Goal: Task Accomplishment & Management: Manage account settings

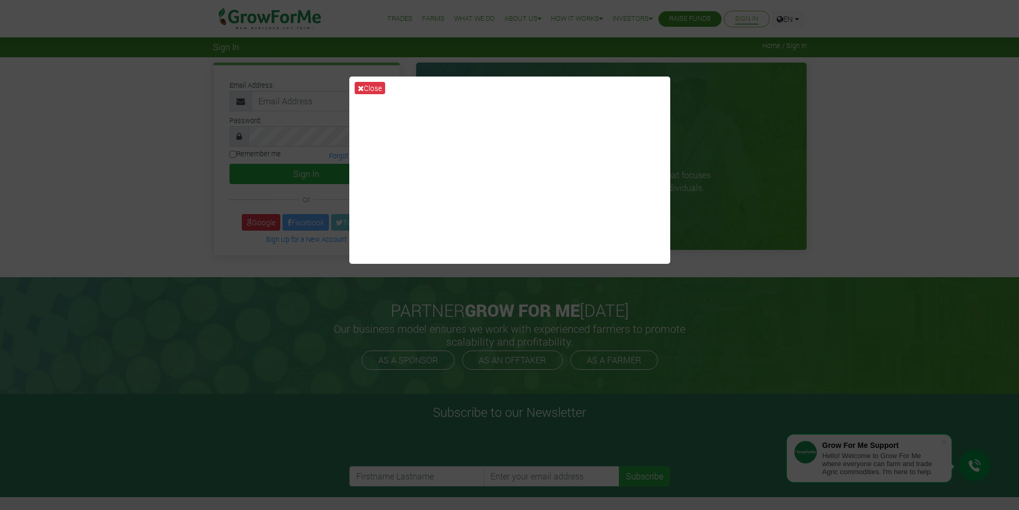
click at [754, 155] on div "Close" at bounding box center [509, 255] width 1019 height 510
click at [360, 87] on icon at bounding box center [361, 87] width 6 height 7
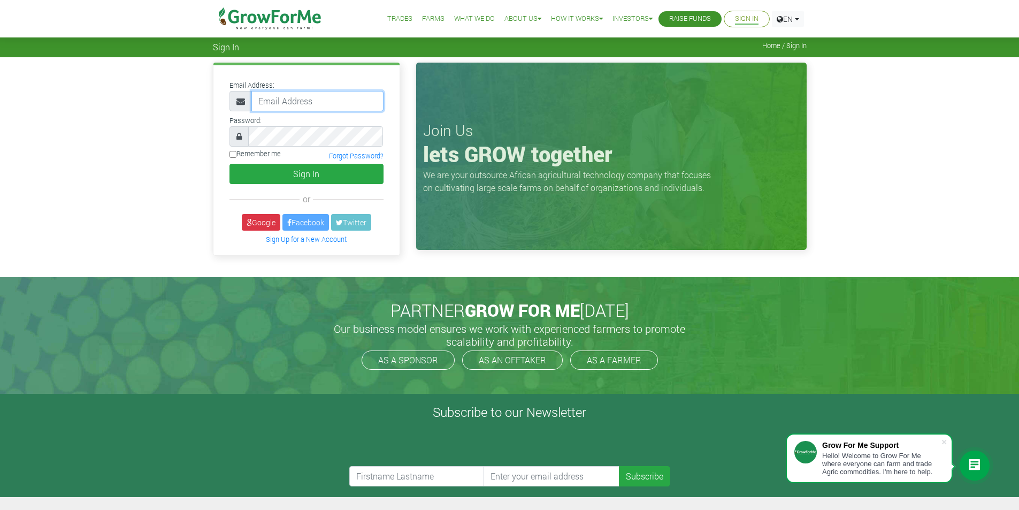
click at [280, 105] on input "email" at bounding box center [317, 101] width 132 height 20
type input "rodger_ashie@hotmail.com"
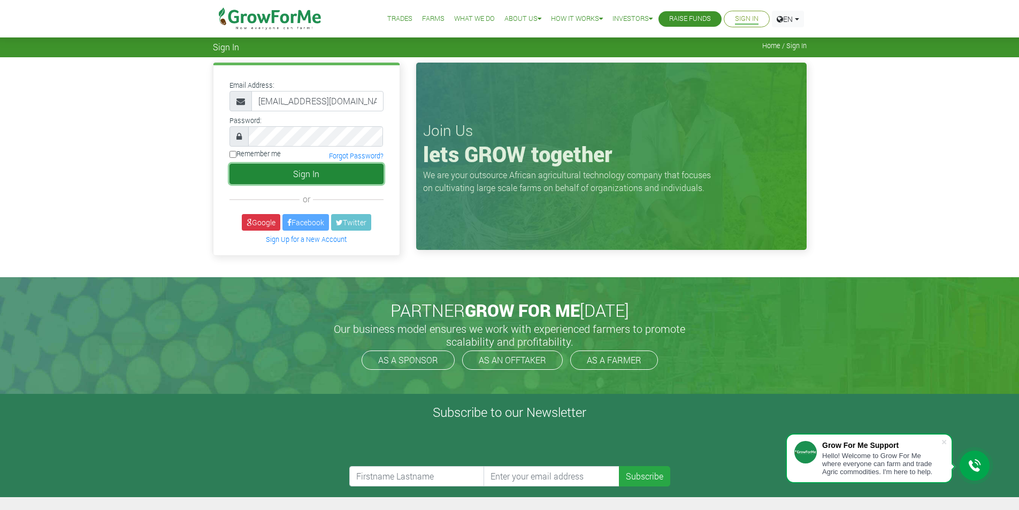
click at [322, 174] on button "Sign In" at bounding box center [306, 174] width 154 height 20
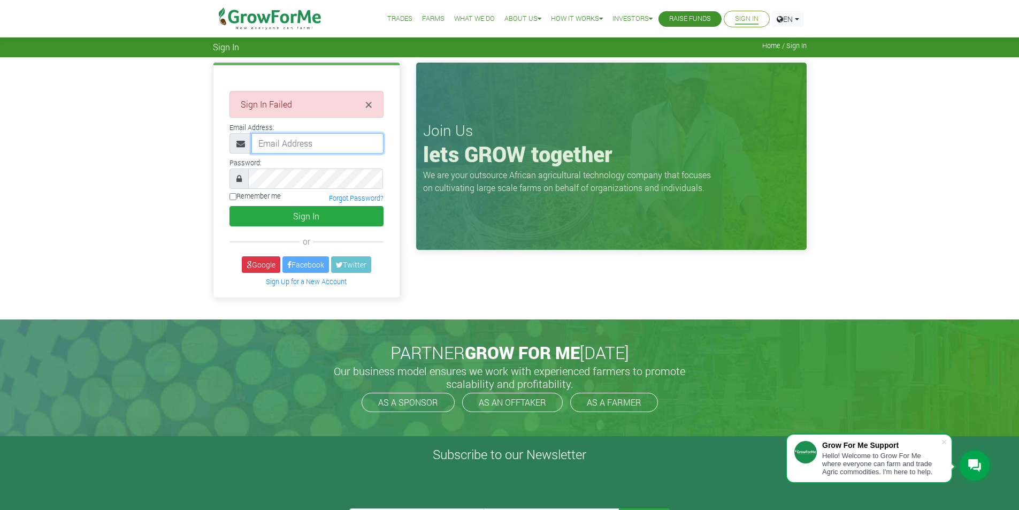
click at [272, 142] on input "email" at bounding box center [317, 143] width 132 height 20
type input "[EMAIL_ADDRESS][DOMAIN_NAME]"
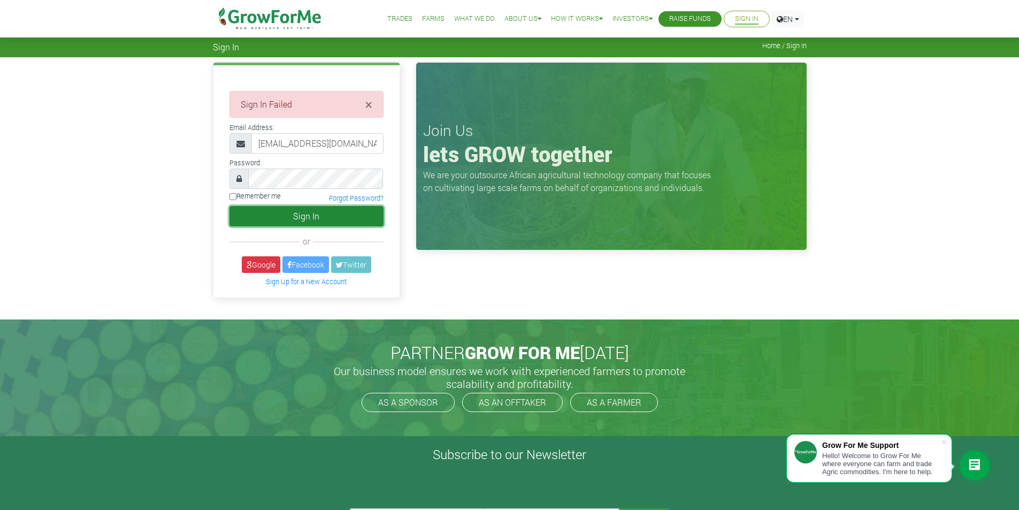
click at [308, 222] on button "Sign In" at bounding box center [306, 216] width 154 height 20
click at [798, 22] on link "EN" at bounding box center [788, 19] width 32 height 17
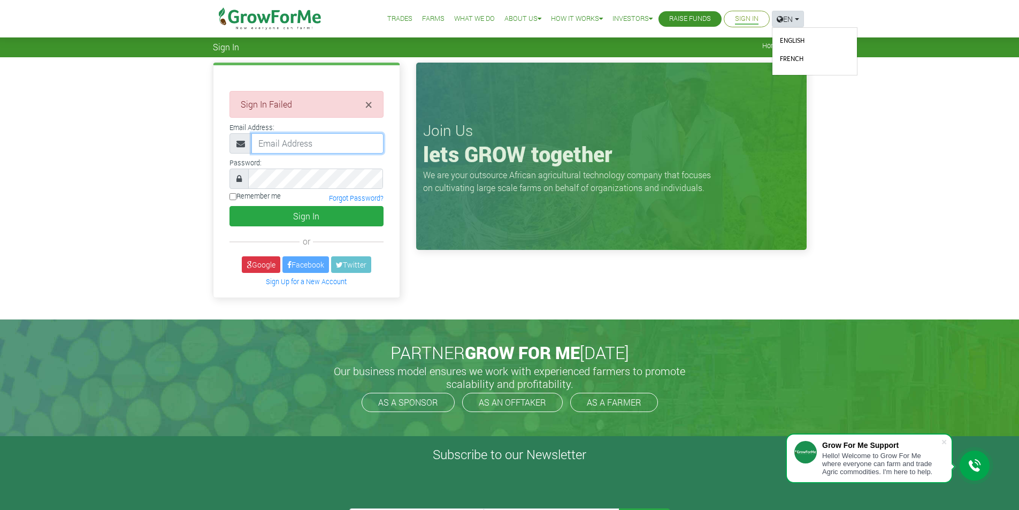
click at [266, 148] on input "email" at bounding box center [317, 143] width 132 height 20
type input "[EMAIL_ADDRESS][DOMAIN_NAME]"
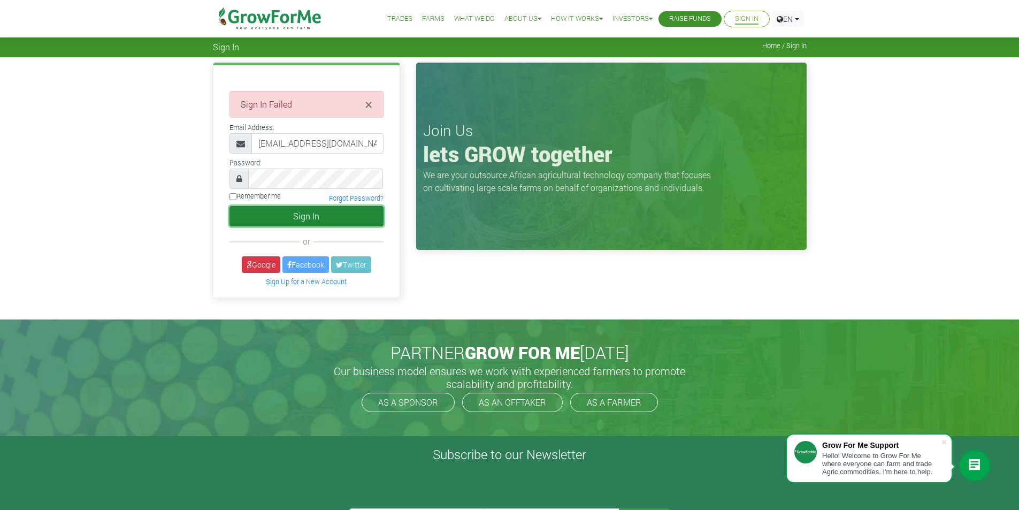
click at [291, 212] on button "Sign In" at bounding box center [306, 216] width 154 height 20
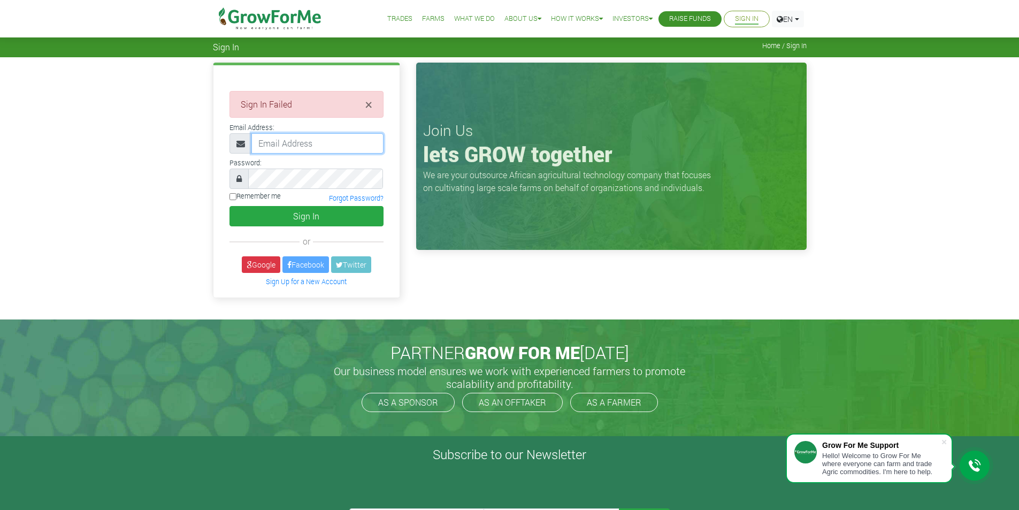
click at [298, 145] on input "email" at bounding box center [317, 143] width 132 height 20
type input "[EMAIL_ADDRESS][DOMAIN_NAME]"
click at [352, 198] on link "Forgot Password?" at bounding box center [356, 198] width 55 height 9
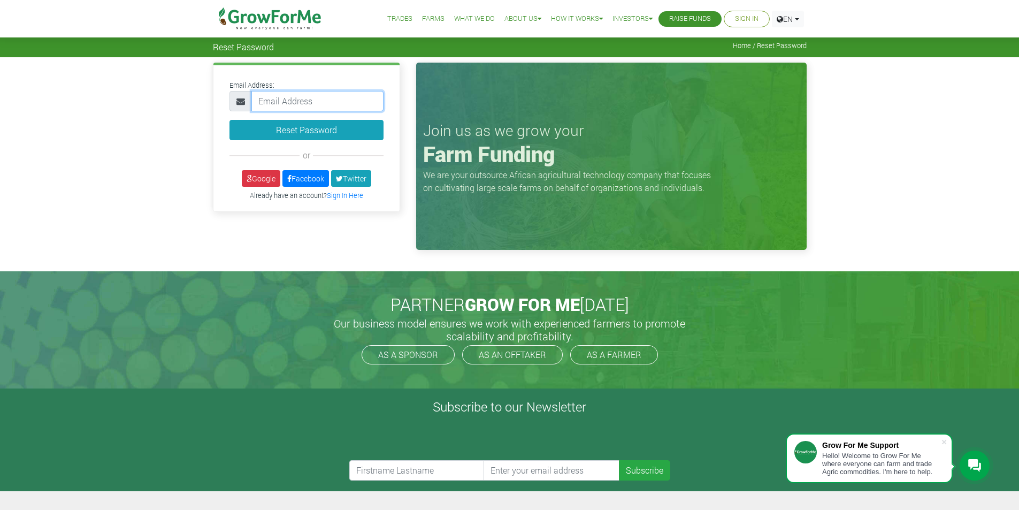
click at [265, 103] on input "email" at bounding box center [317, 101] width 132 height 20
type input "rodger_ashie@hotmail.com"
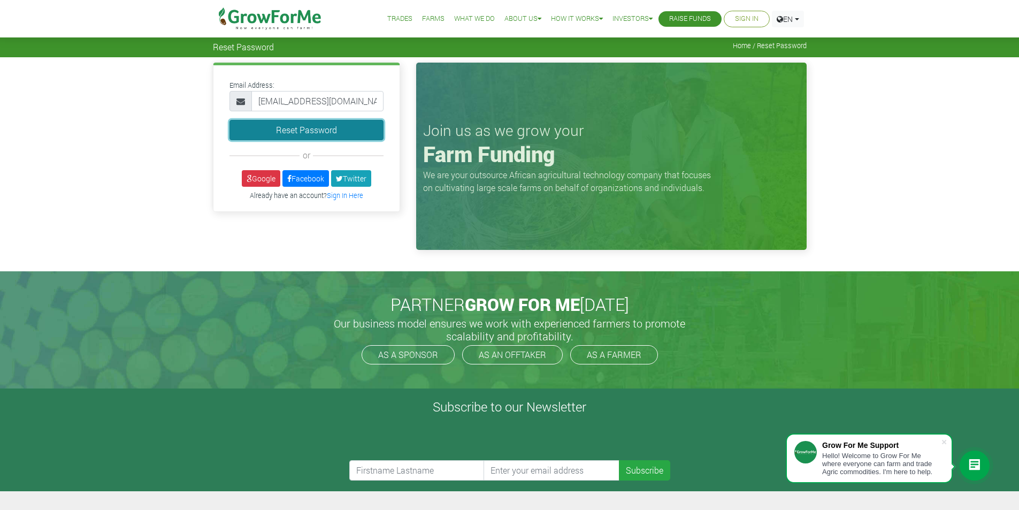
click at [316, 130] on button "Reset Password" at bounding box center [306, 130] width 154 height 20
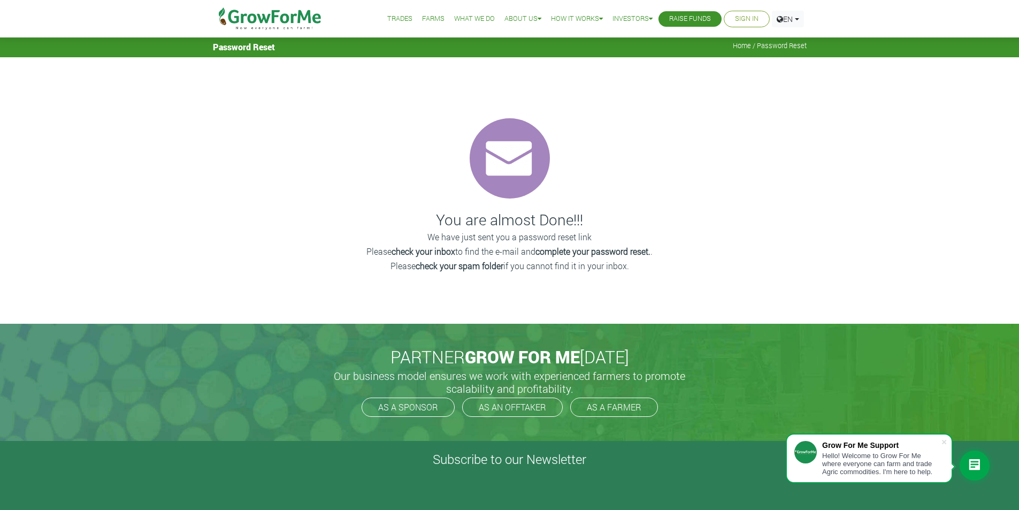
click at [744, 21] on link "Sign In" at bounding box center [747, 18] width 24 height 11
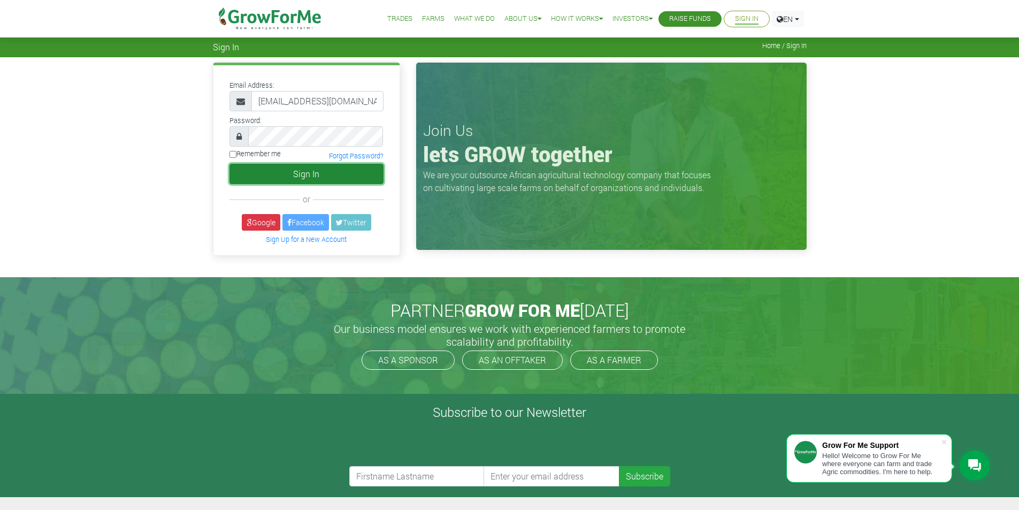
click at [276, 171] on button "Sign In" at bounding box center [306, 174] width 154 height 20
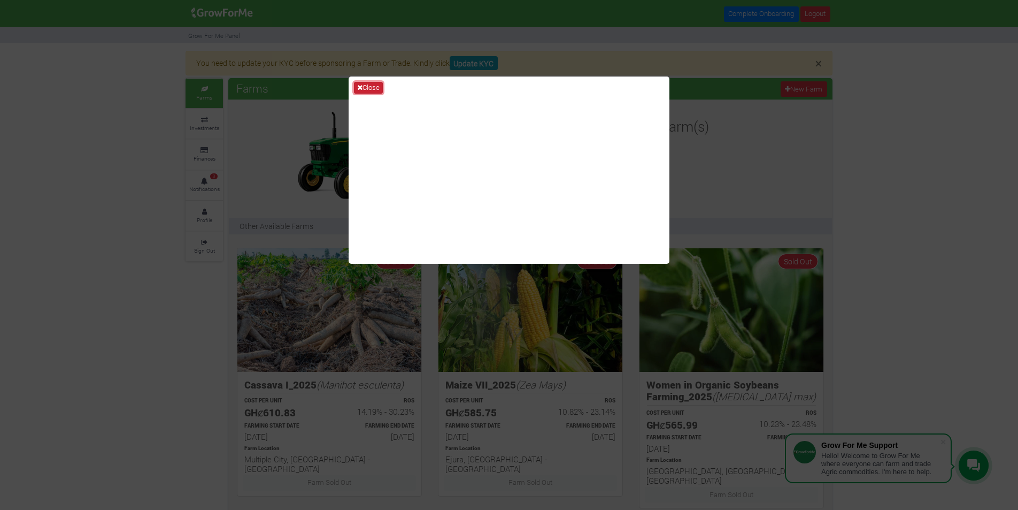
click at [371, 86] on button "Close" at bounding box center [368, 88] width 29 height 12
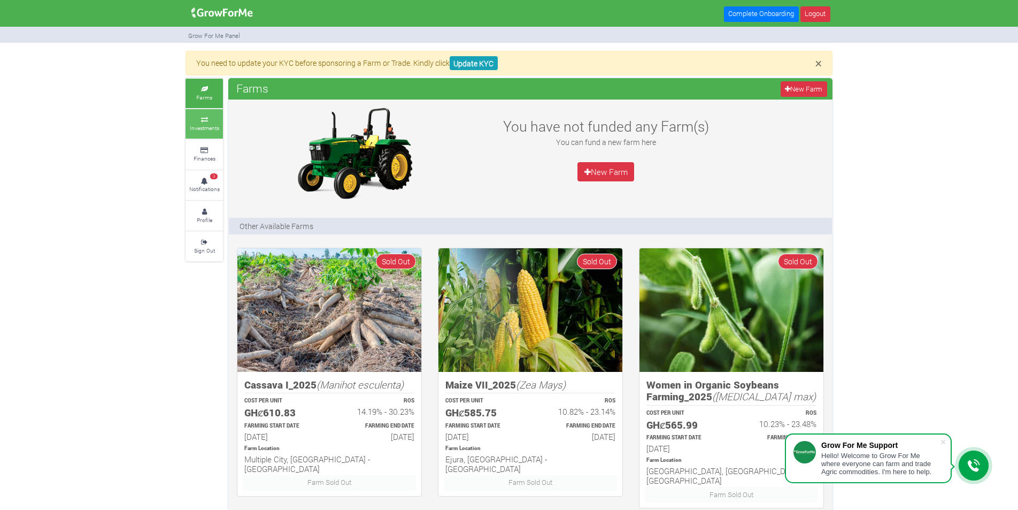
click at [200, 121] on icon at bounding box center [204, 119] width 32 height 5
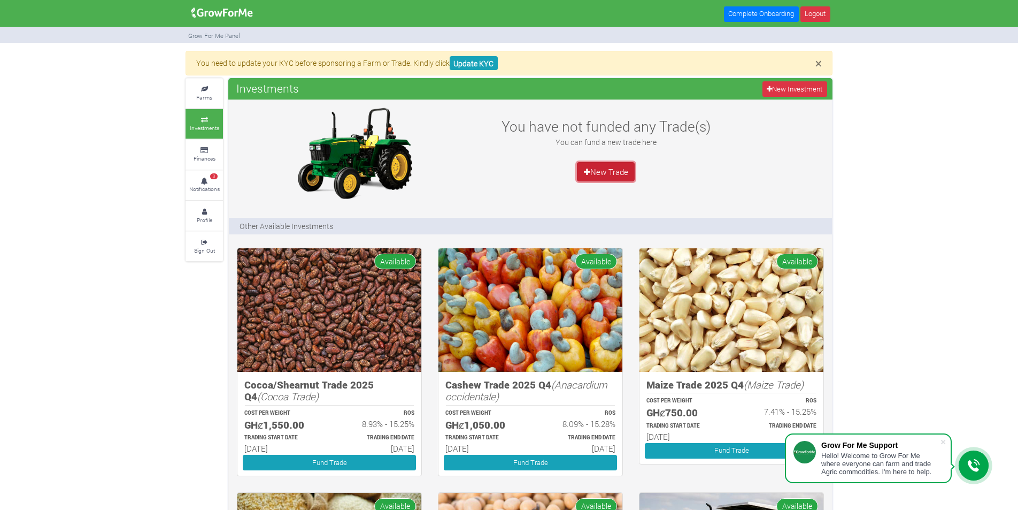
click at [596, 173] on link "New Trade" at bounding box center [606, 171] width 58 height 19
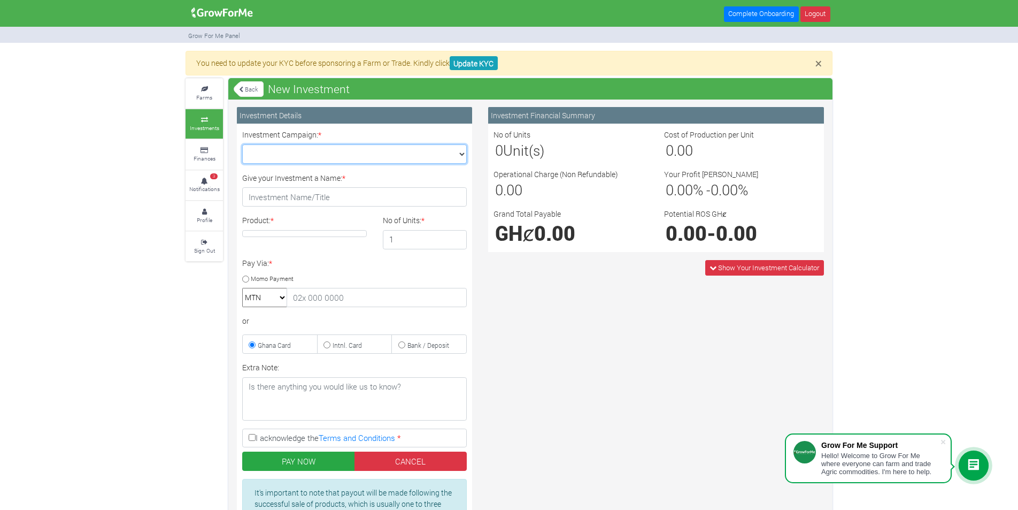
click at [421, 148] on select "Maize Trade 2025 Q4 (Maize Trade :: [DATE] - [DATE]) Cashew Trade 2025 Q4 (Cash…" at bounding box center [354, 153] width 225 height 19
select select "43"
click at [242, 144] on select "Maize Trade 2025 Q4 (Maize Trade :: [DATE] - [DATE]) Cashew Trade 2025 Q4 (Cash…" at bounding box center [354, 153] width 225 height 19
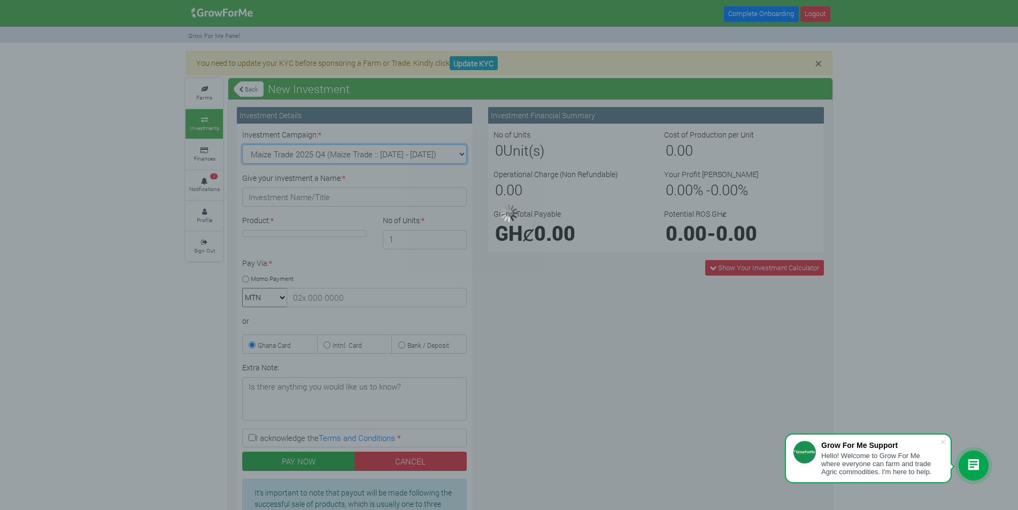
type input "1"
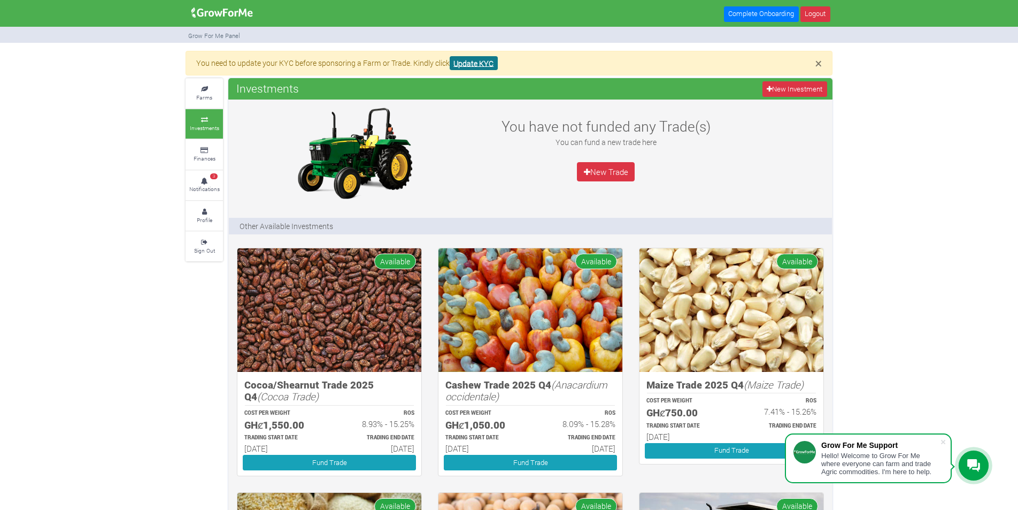
click at [468, 63] on link "Update KYC" at bounding box center [474, 63] width 48 height 14
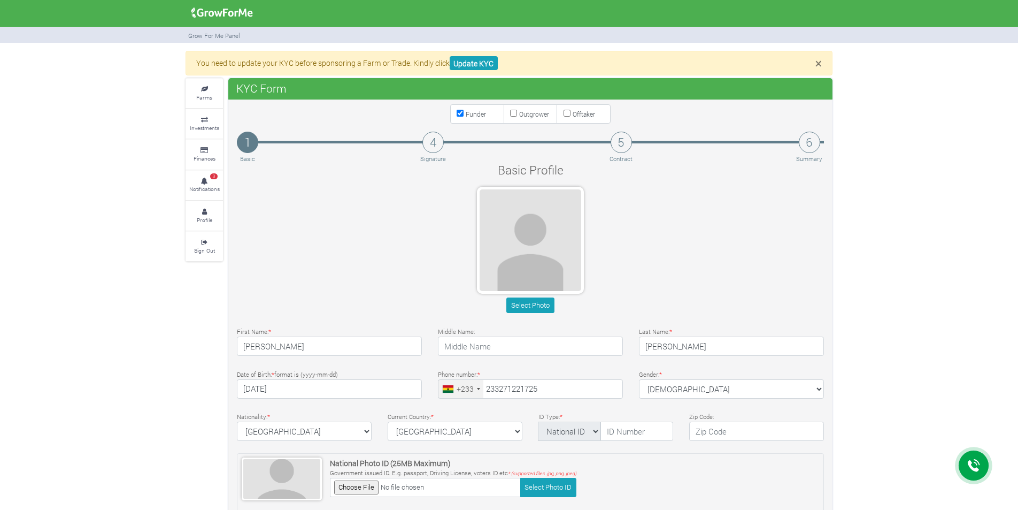
type input "27 122 1725"
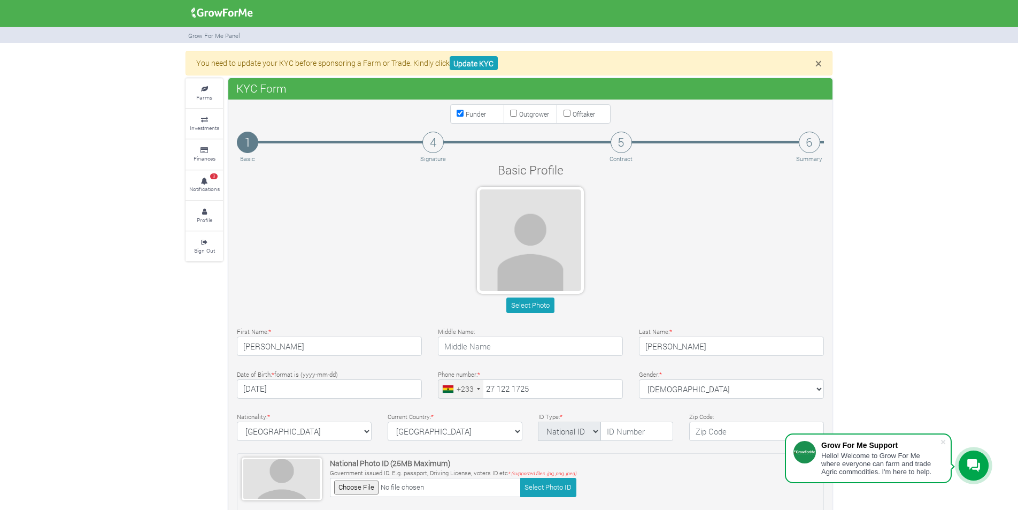
click at [326, 165] on div "Basic Profile" at bounding box center [530, 170] width 603 height 18
click at [388, 269] on div "Select Photo" at bounding box center [530, 252] width 603 height 130
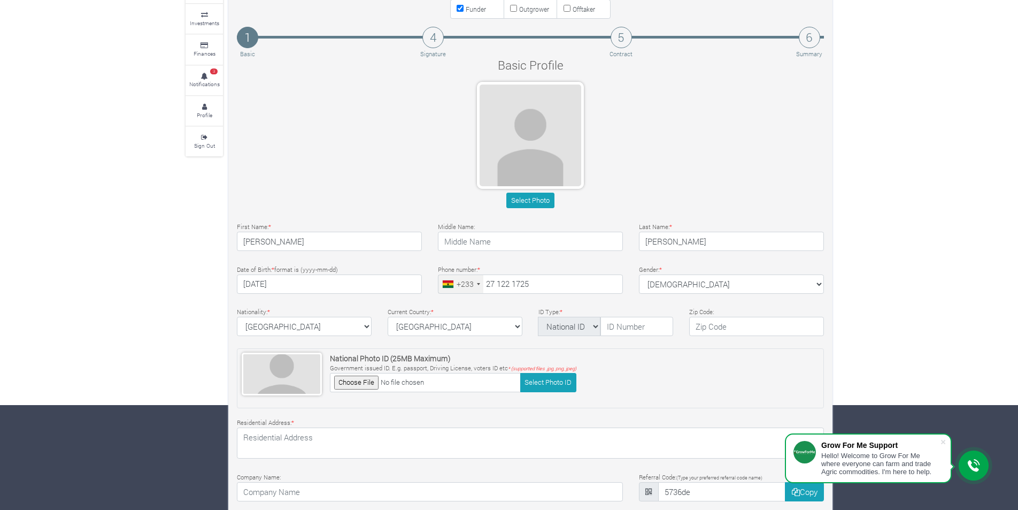
scroll to position [107, 0]
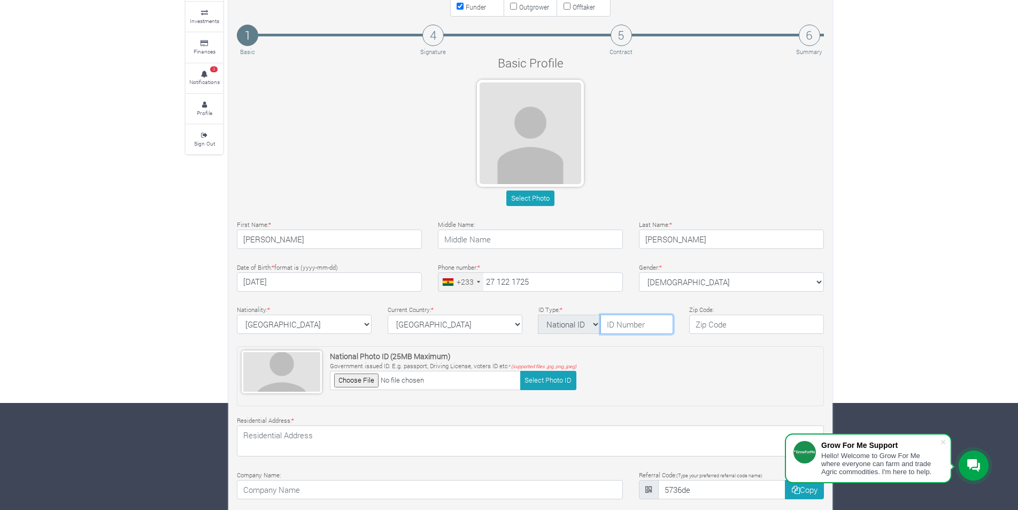
click at [623, 324] on input "text" at bounding box center [637, 323] width 73 height 19
type input "g"
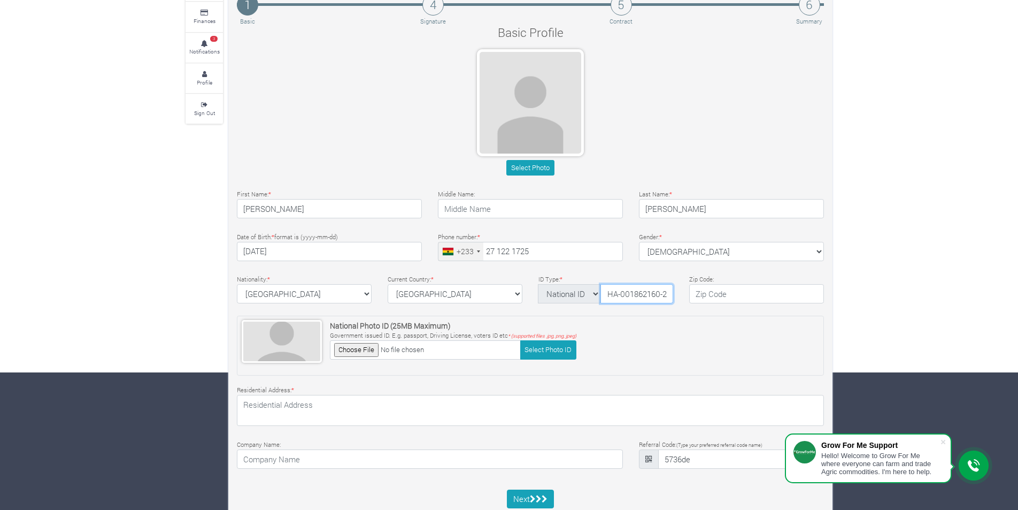
scroll to position [169, 0]
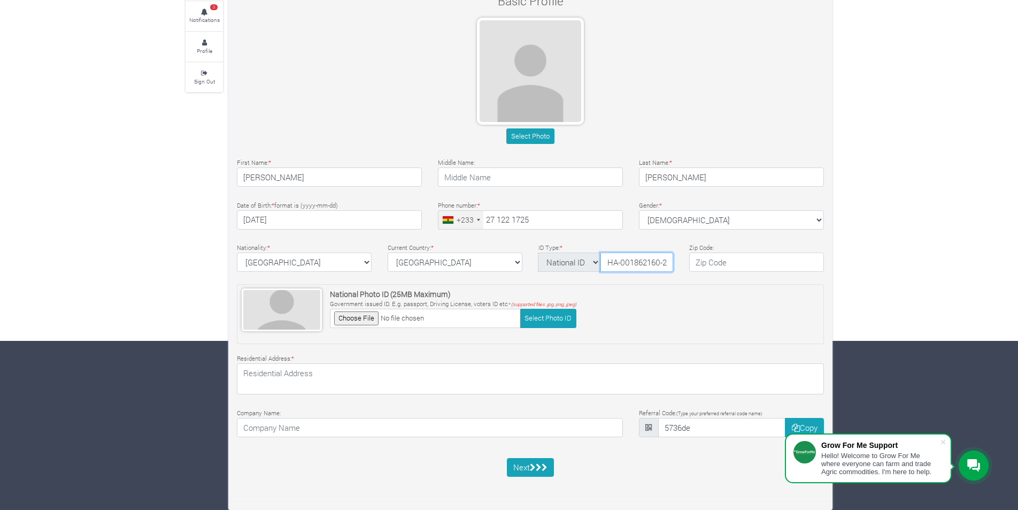
type input "GHA-001862160-2"
click at [405, 316] on input "file" at bounding box center [425, 318] width 191 height 19
click at [298, 304] on span at bounding box center [281, 310] width 77 height 40
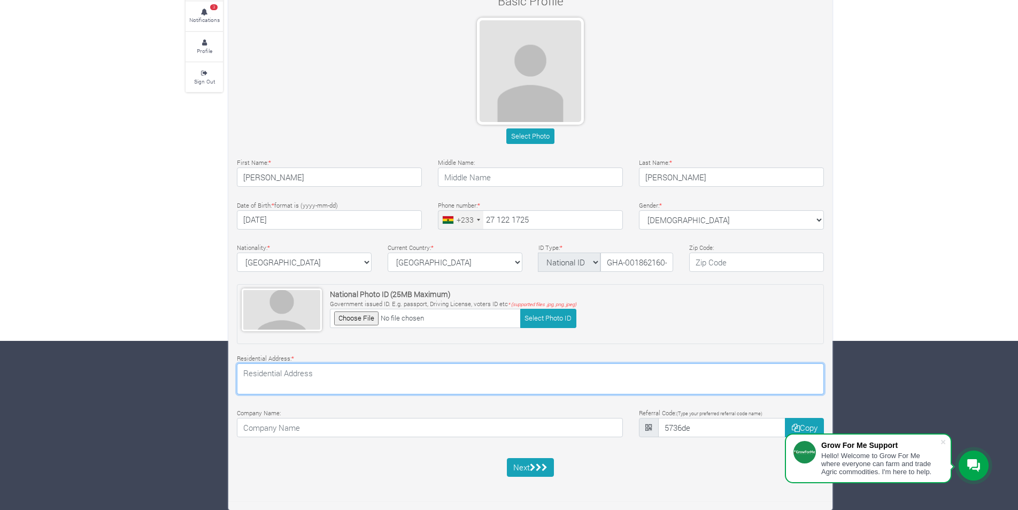
click at [298, 381] on textarea at bounding box center [530, 378] width 587 height 31
type textarea "24 Kanfla Close, Asylum Down"
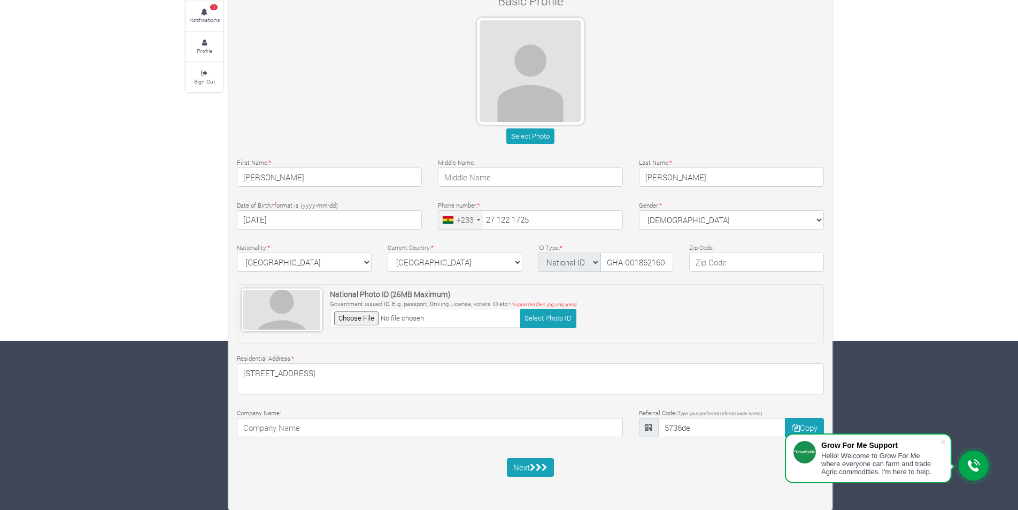
click at [533, 127] on div "Select Photo" at bounding box center [530, 83] width 603 height 130
click at [530, 135] on button "Select Photo" at bounding box center [530, 136] width 48 height 16
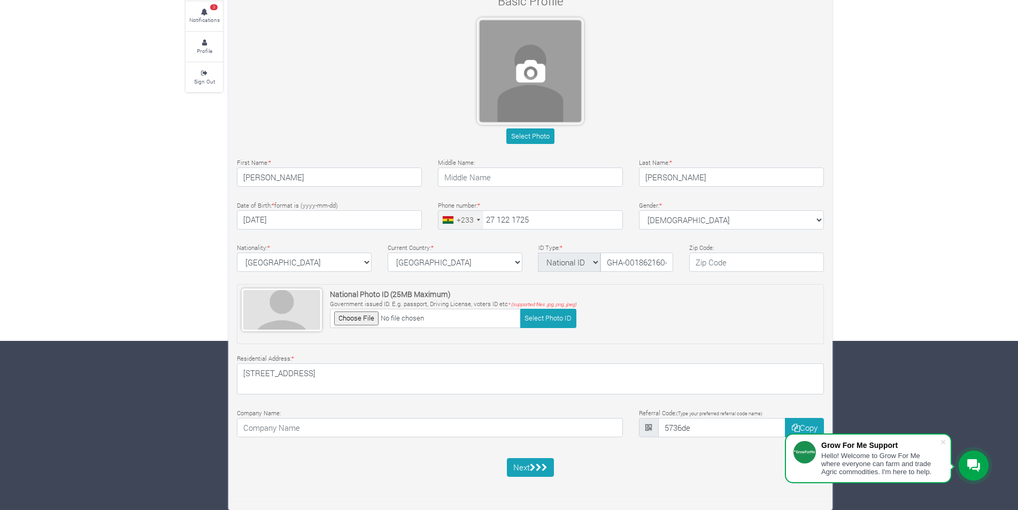
click at [536, 93] on span at bounding box center [531, 71] width 102 height 102
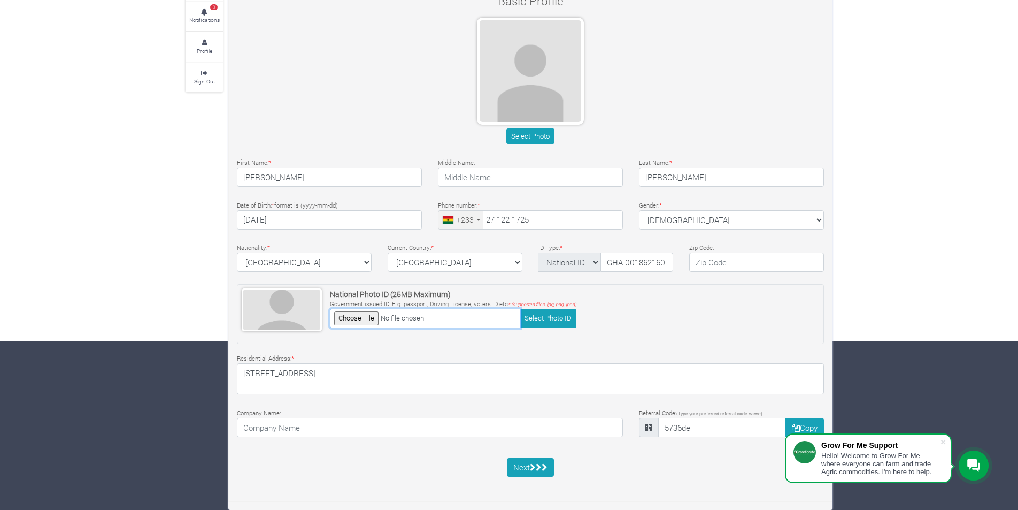
click at [361, 314] on input "file" at bounding box center [425, 318] width 191 height 19
type input "C:\fakepath\NATIONAL ID.pdf"
click at [263, 309] on span at bounding box center [281, 310] width 77 height 40
click at [358, 314] on input "file" at bounding box center [425, 318] width 191 height 19
type input "C:\fakepath\NATIONAL ID.pdf"
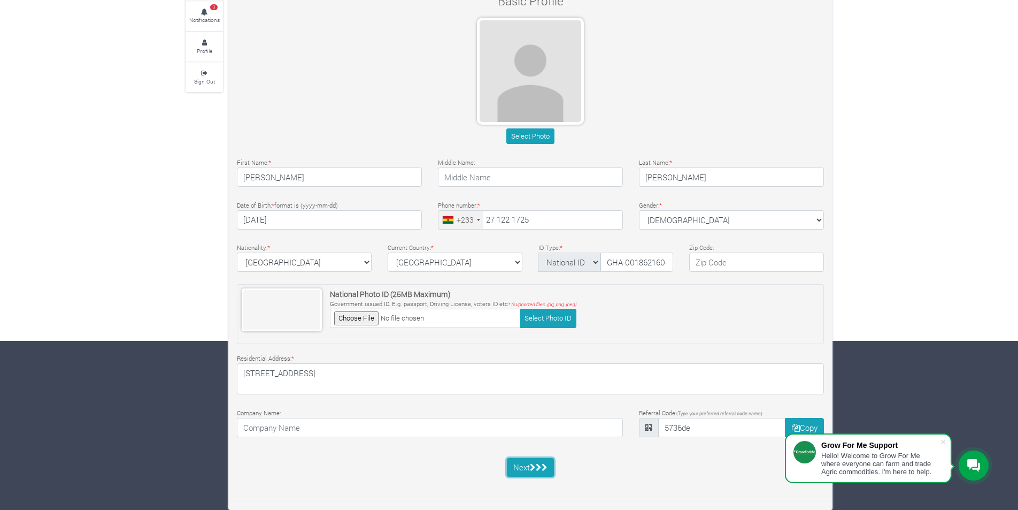
click at [536, 465] on icon "submit" at bounding box center [539, 467] width 6 height 8
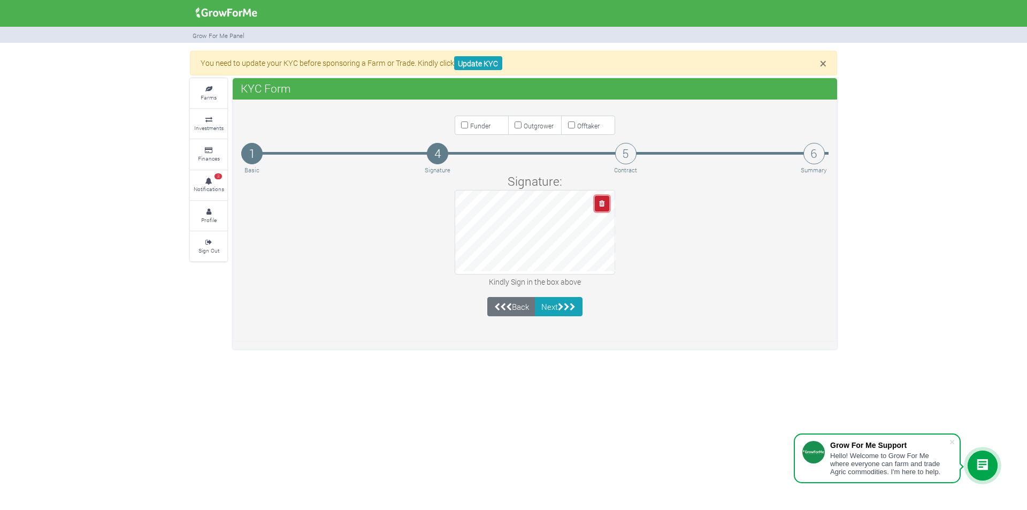
click at [602, 206] on icon "button" at bounding box center [601, 203] width 5 height 7
click at [603, 205] on icon "button" at bounding box center [601, 203] width 5 height 7
click at [602, 203] on icon "button" at bounding box center [601, 203] width 5 height 7
click at [602, 204] on icon "button" at bounding box center [601, 203] width 5 height 7
click at [604, 207] on button "button" at bounding box center [602, 204] width 14 height 16
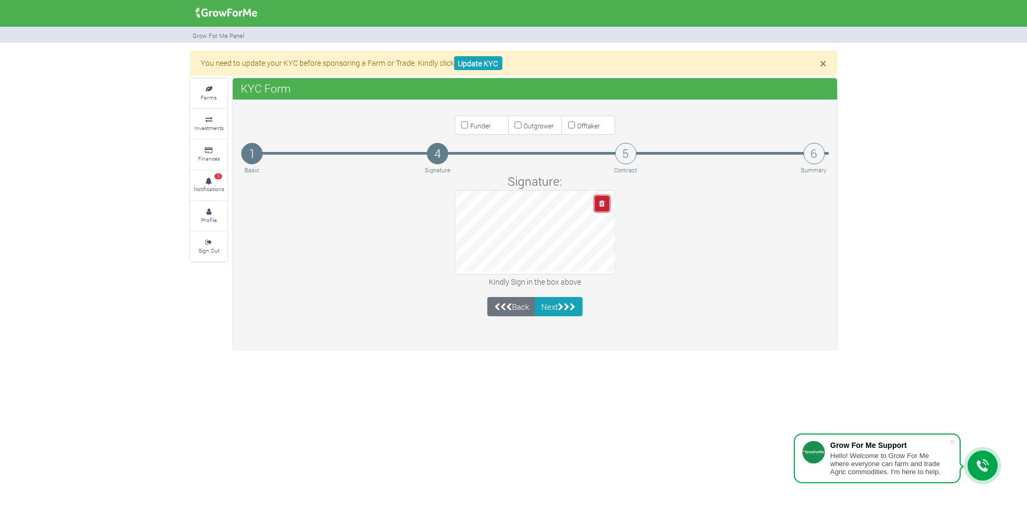
click at [602, 206] on icon "button" at bounding box center [601, 203] width 5 height 7
click at [600, 203] on icon "button" at bounding box center [601, 203] width 5 height 7
click at [603, 199] on button "button" at bounding box center [602, 204] width 14 height 16
click at [599, 207] on button "button" at bounding box center [602, 204] width 14 height 16
click at [605, 204] on button "button" at bounding box center [602, 204] width 14 height 16
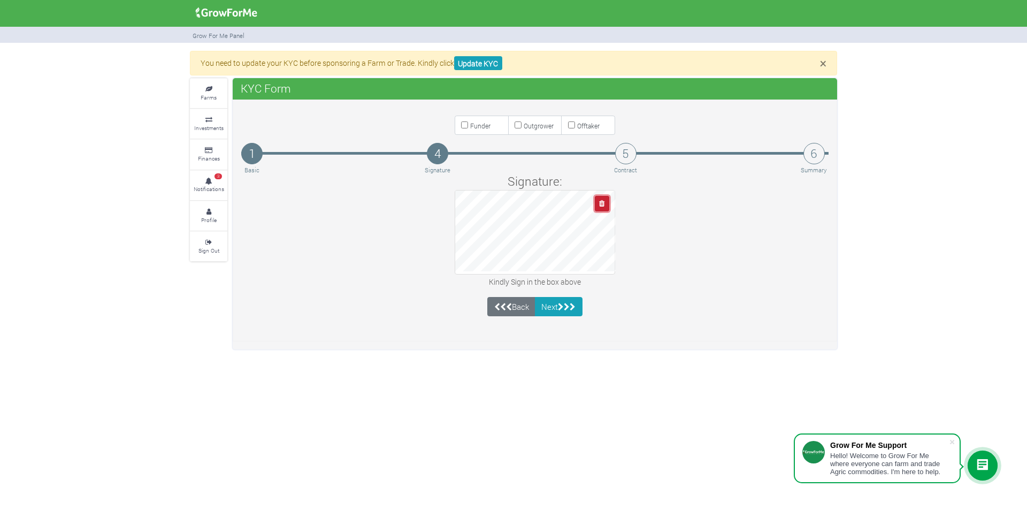
click at [599, 201] on icon "button" at bounding box center [601, 203] width 5 height 7
click at [557, 306] on button "Next" at bounding box center [559, 306] width 48 height 19
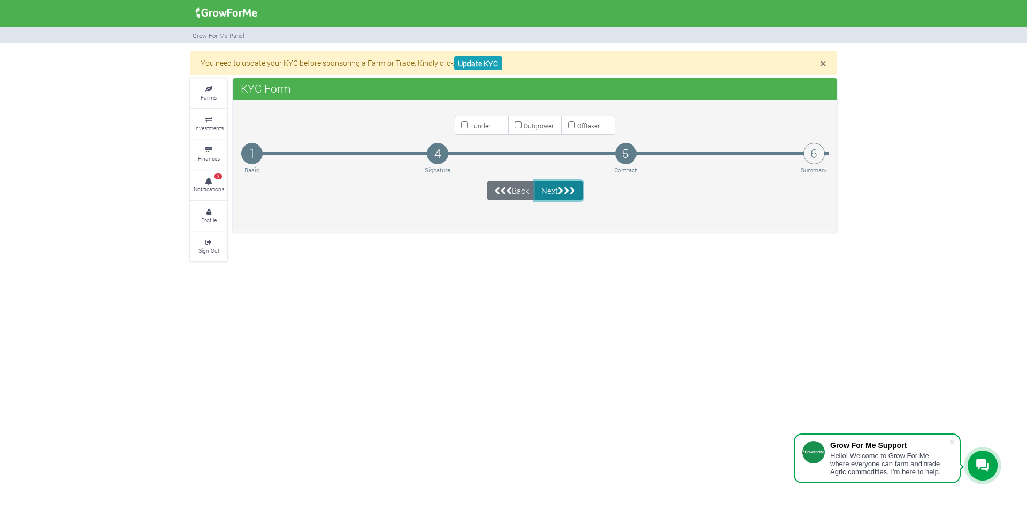
click at [578, 189] on button "Next" at bounding box center [559, 190] width 48 height 19
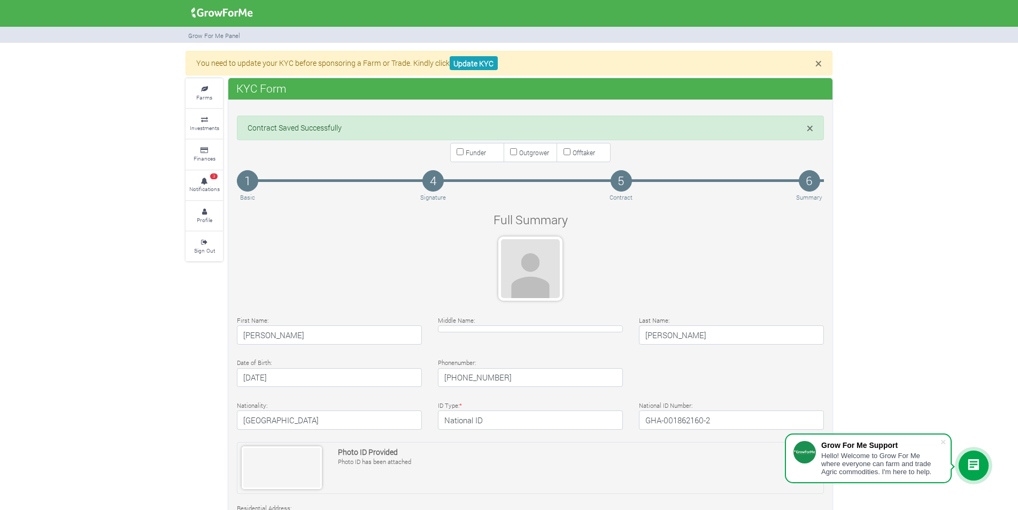
click at [529, 262] on div at bounding box center [530, 268] width 64 height 64
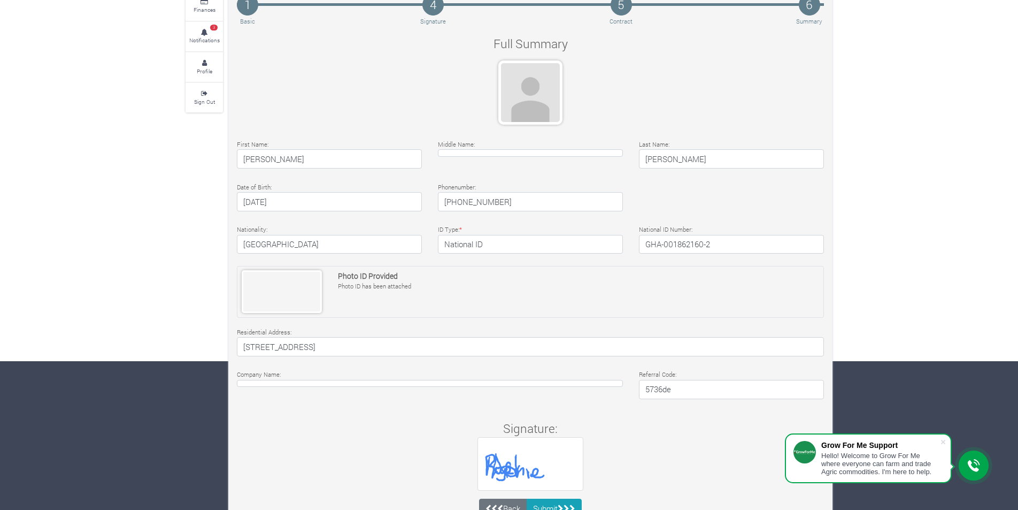
scroll to position [83, 0]
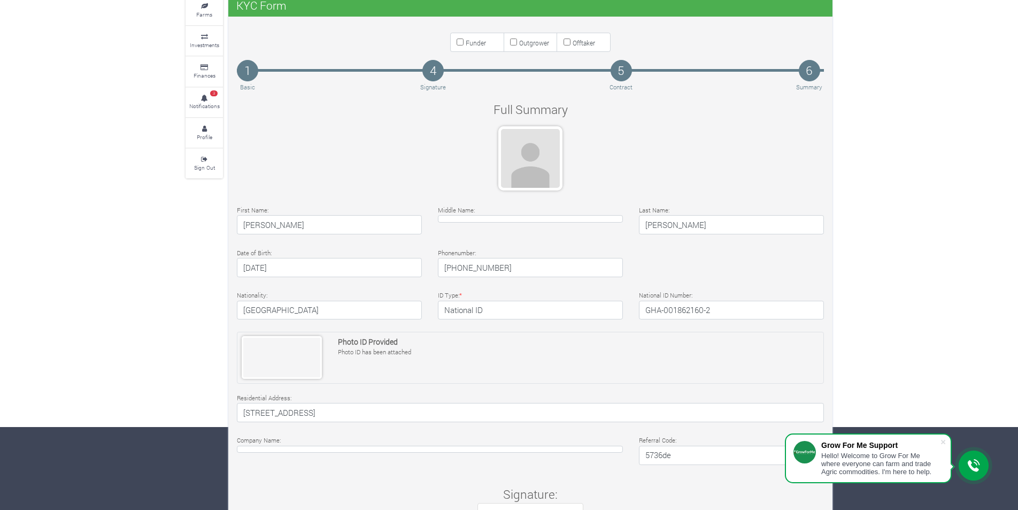
click at [534, 177] on div at bounding box center [530, 158] width 64 height 64
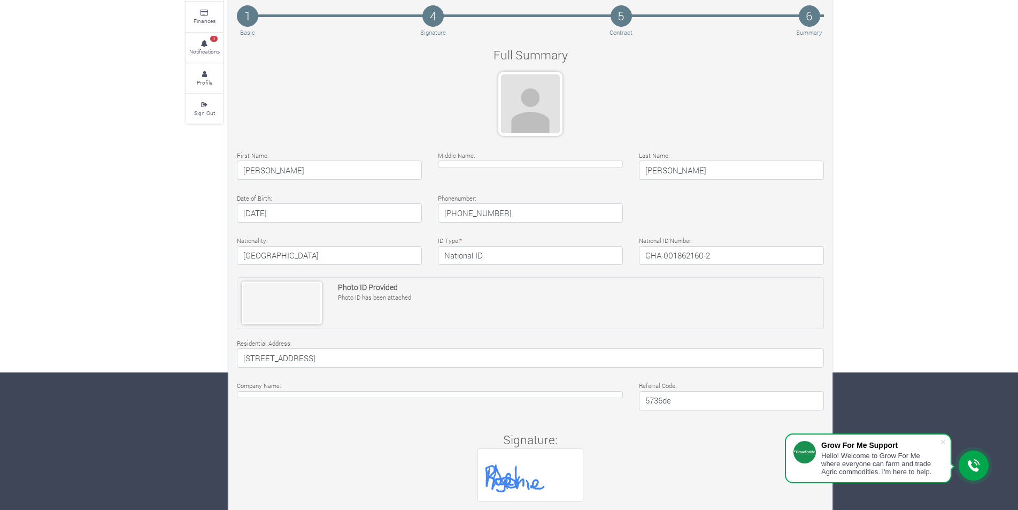
scroll to position [190, 0]
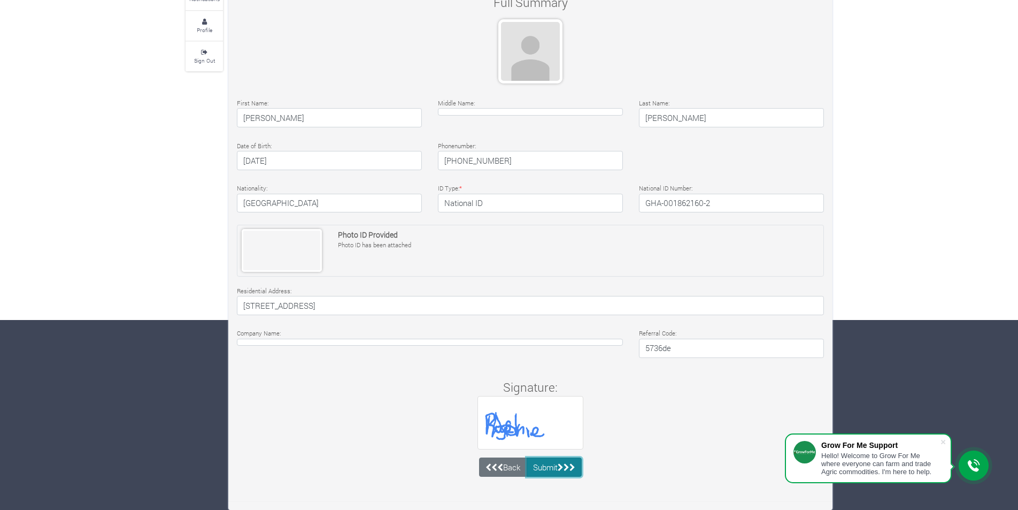
click at [554, 463] on button "Submit" at bounding box center [555, 466] width 56 height 19
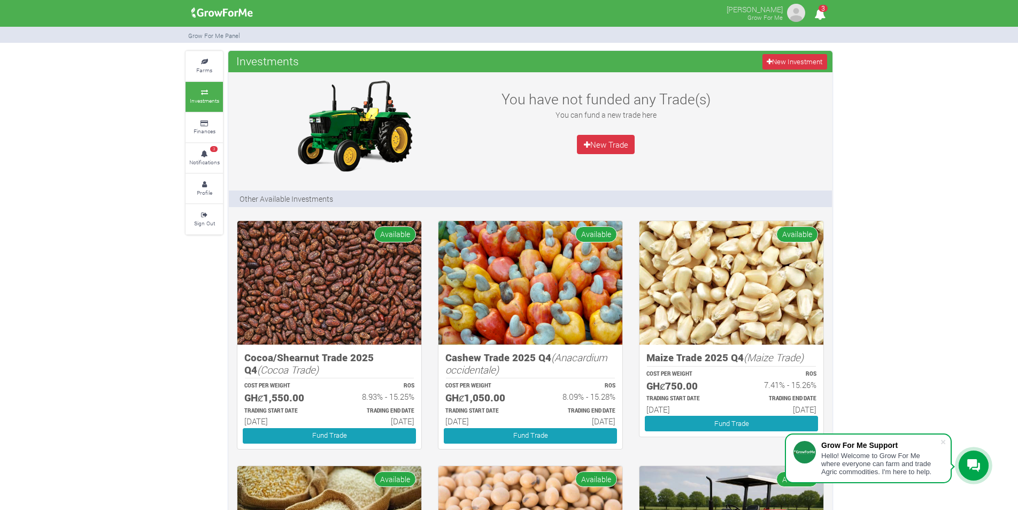
click at [801, 16] on img at bounding box center [796, 12] width 21 height 21
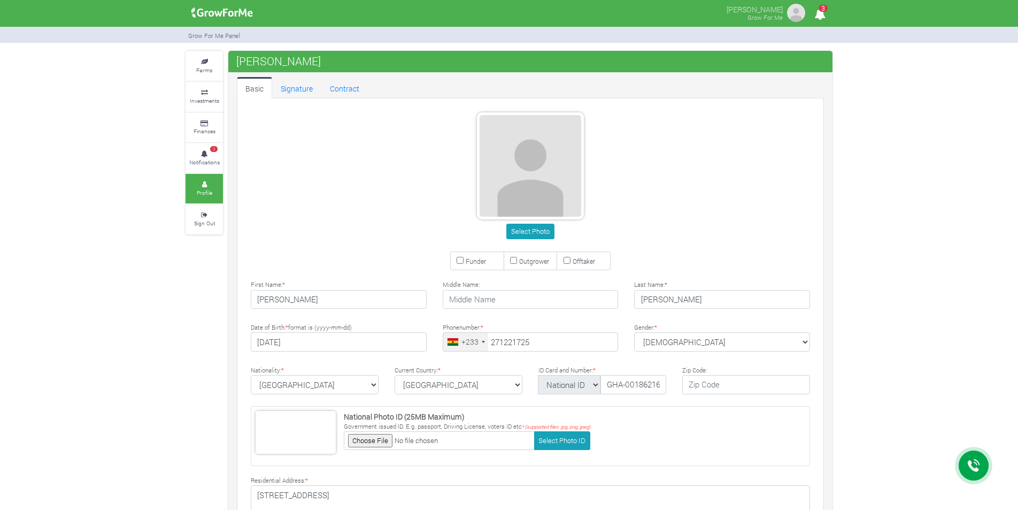
type input "27 122 1725"
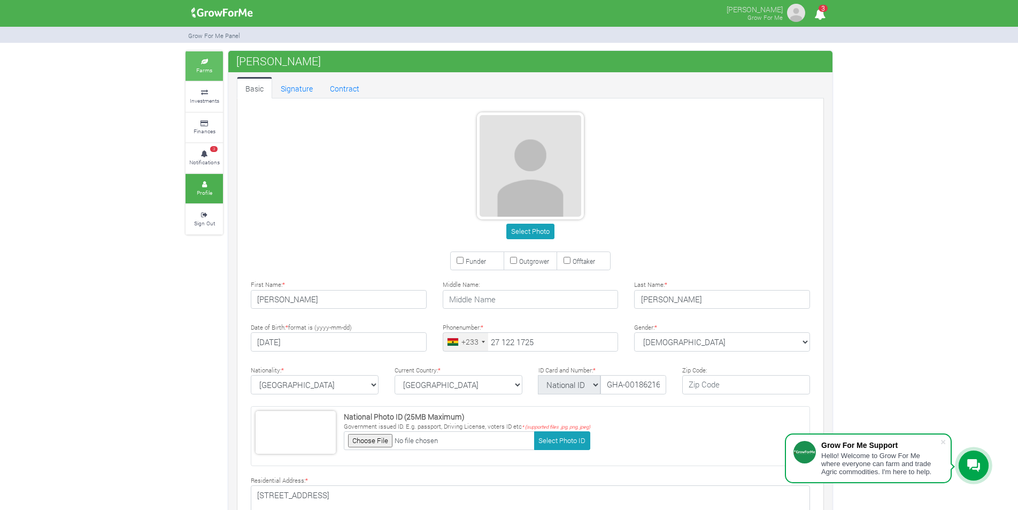
click at [195, 67] on link "Farms" at bounding box center [204, 65] width 37 height 29
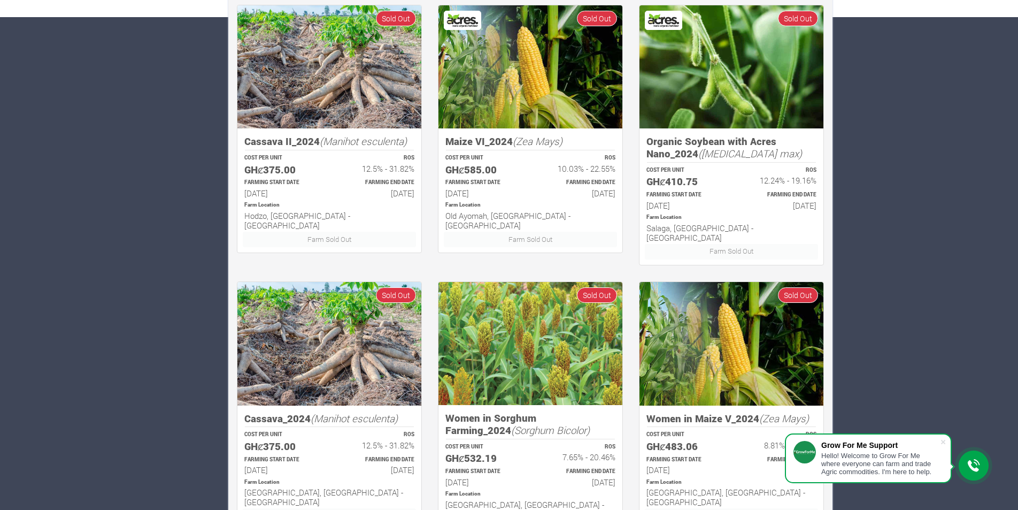
scroll to position [546, 0]
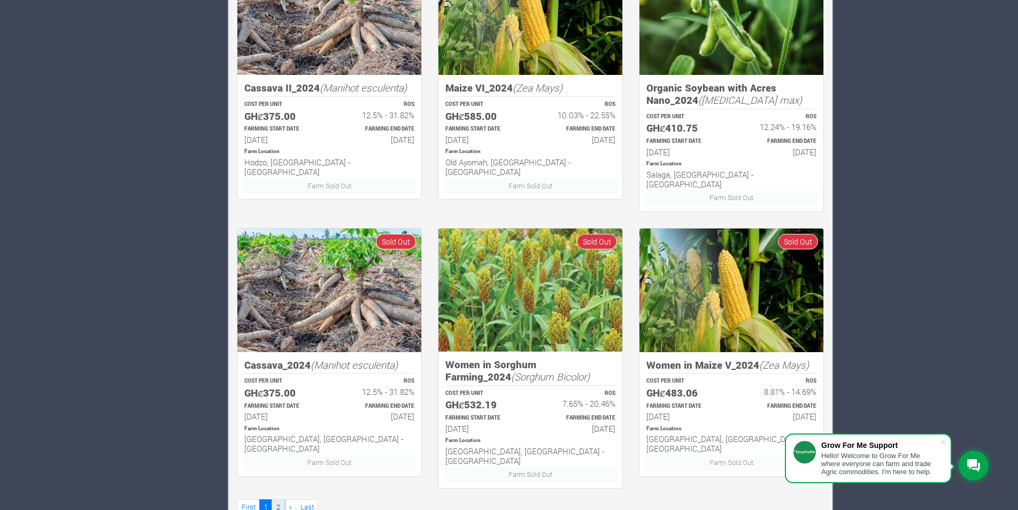
click at [274, 499] on link "2" at bounding box center [278, 507] width 13 height 16
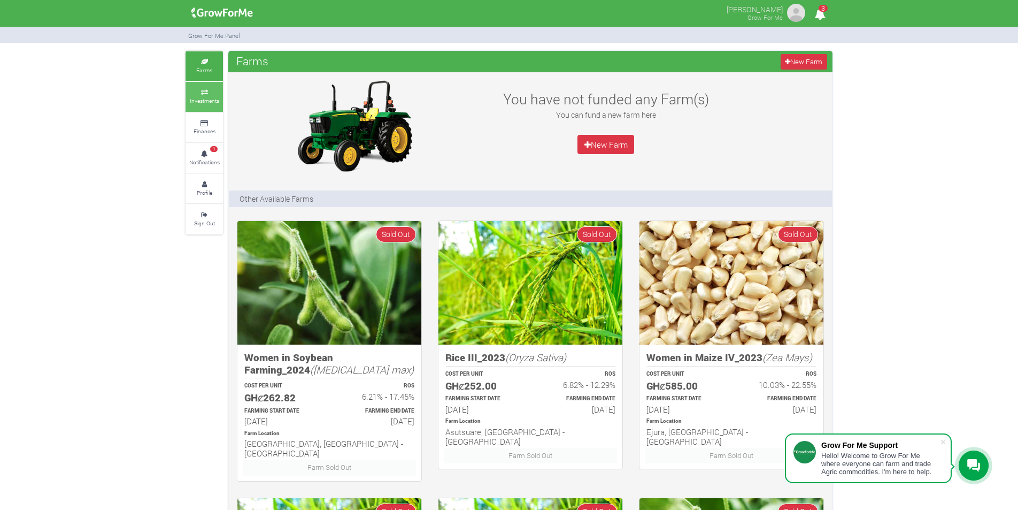
click at [193, 89] on link "Investments" at bounding box center [204, 96] width 37 height 29
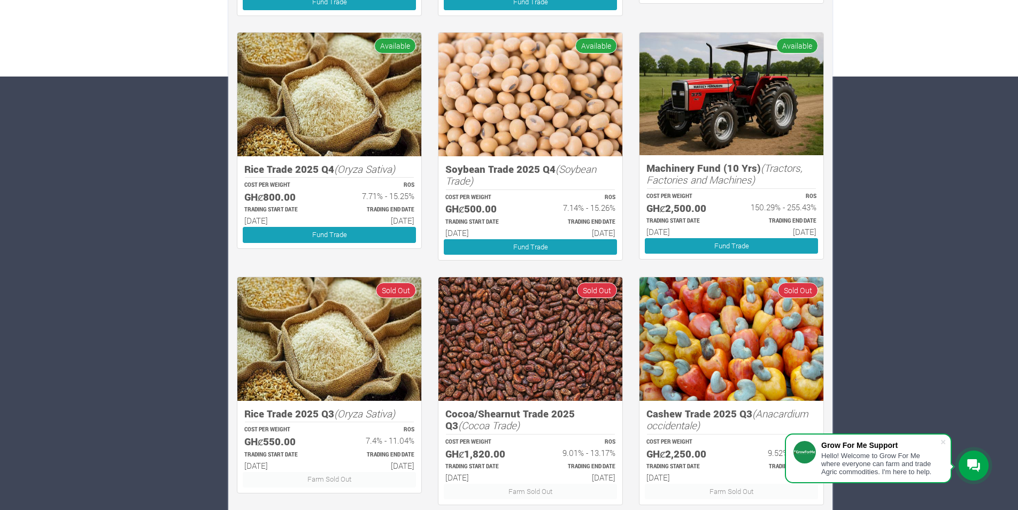
scroll to position [479, 0]
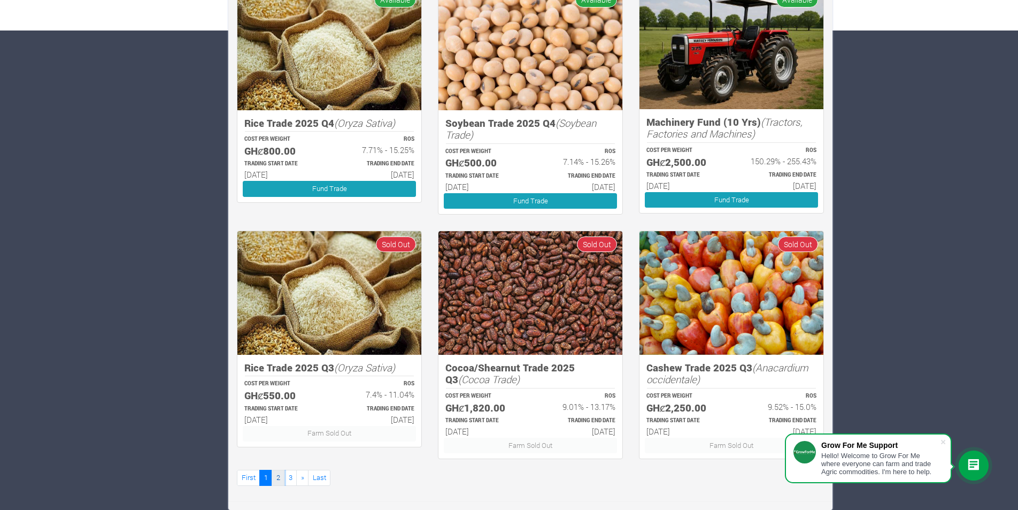
click at [274, 481] on link "2" at bounding box center [278, 478] width 13 height 16
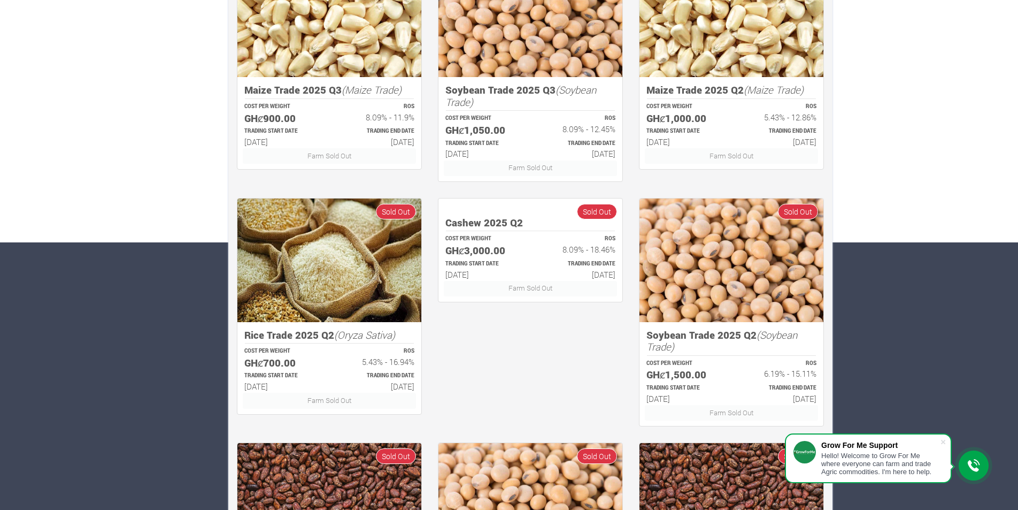
scroll to position [479, 0]
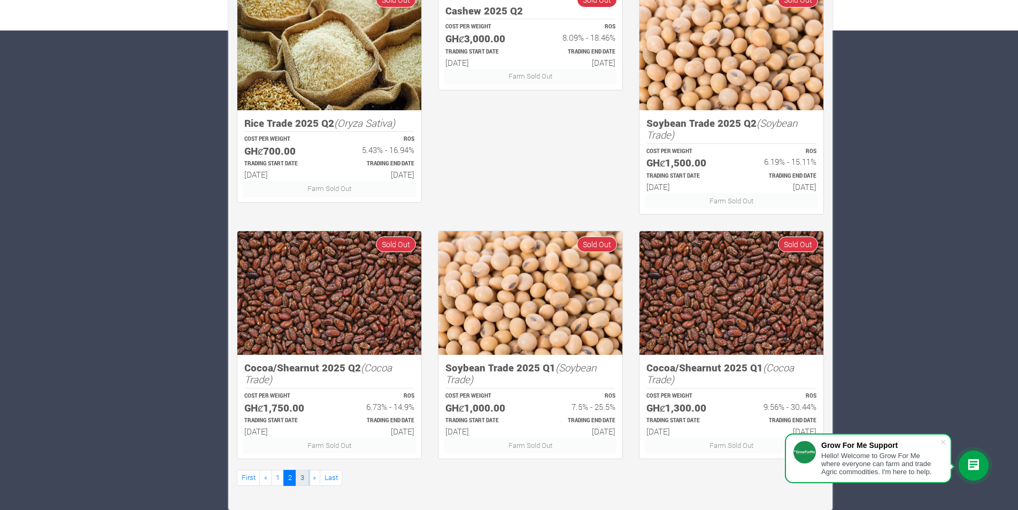
click at [302, 478] on link "3" at bounding box center [302, 478] width 13 height 16
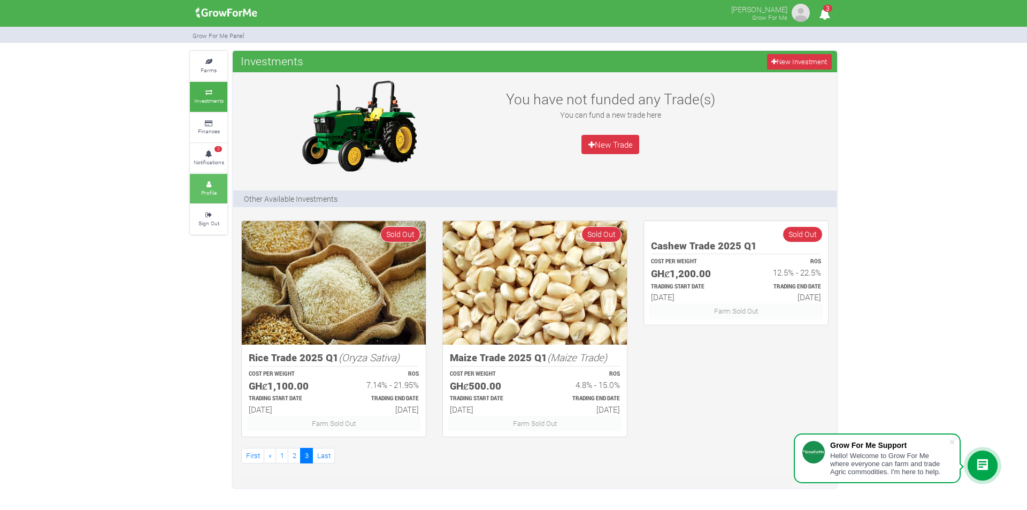
click at [219, 193] on link "Profile" at bounding box center [208, 188] width 37 height 29
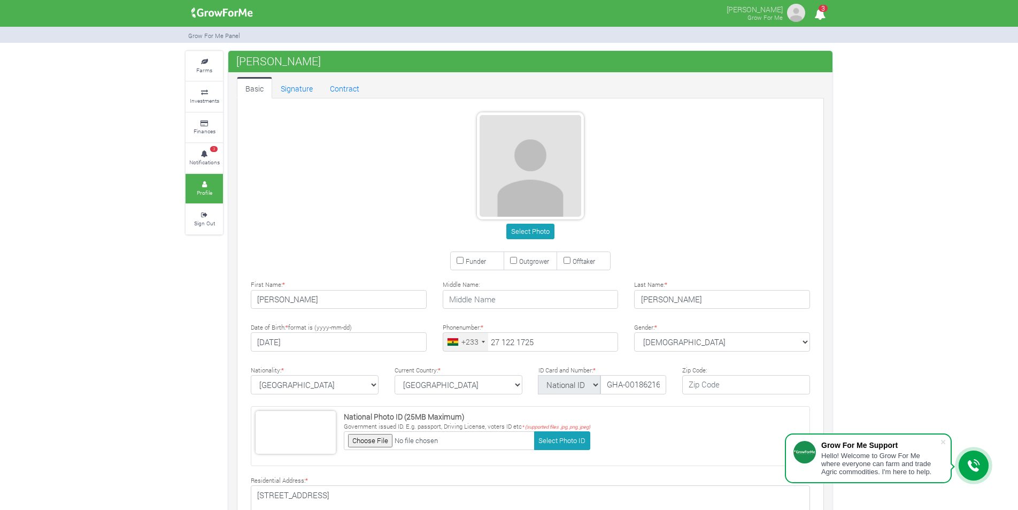
click at [794, 17] on img at bounding box center [796, 12] width 21 height 21
click at [209, 124] on icon at bounding box center [204, 123] width 32 height 5
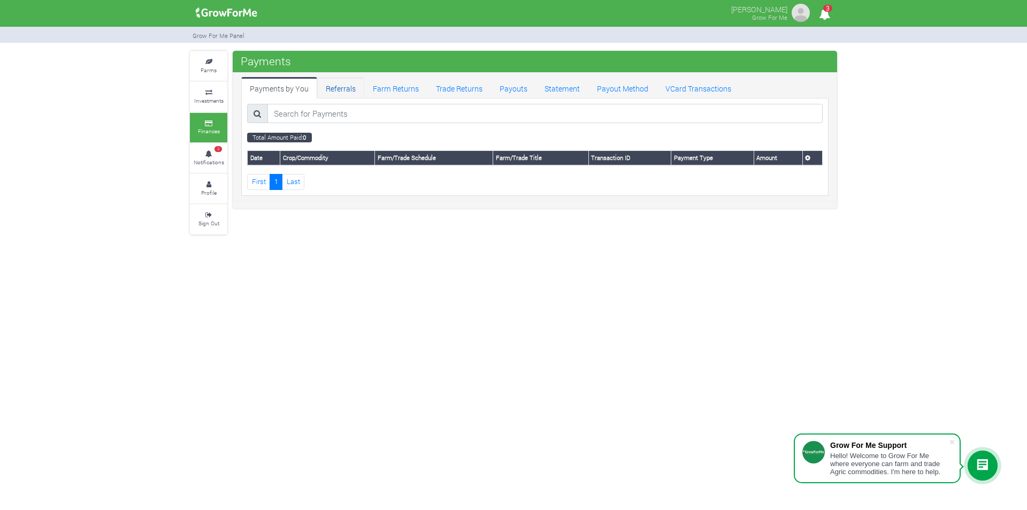
click at [340, 84] on link "Referrals" at bounding box center [340, 87] width 47 height 21
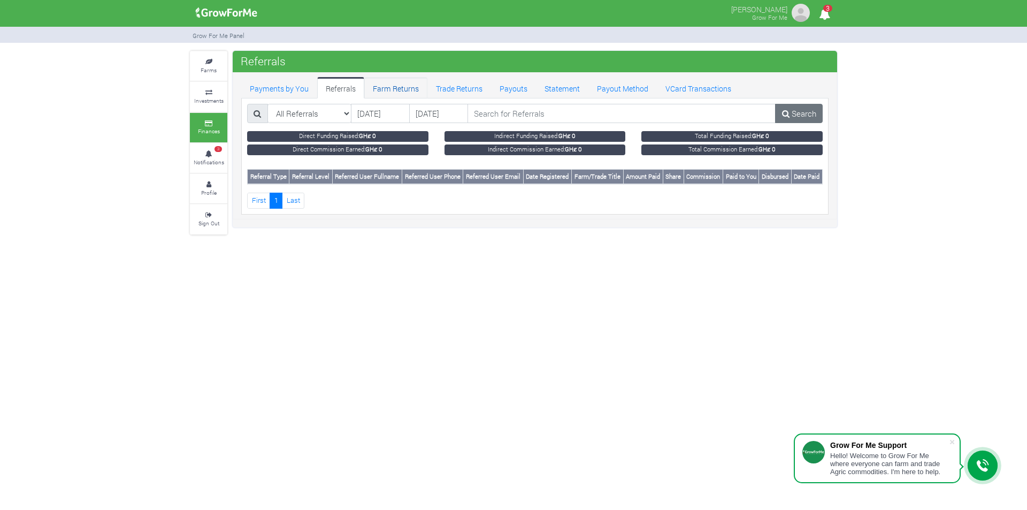
click at [388, 88] on link "Farm Returns" at bounding box center [395, 87] width 63 height 21
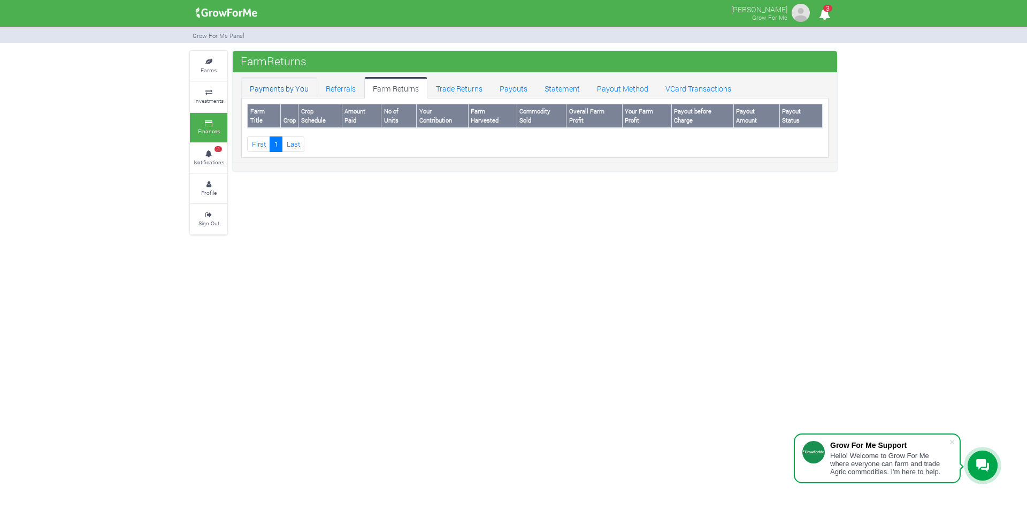
click at [278, 83] on link "Payments by You" at bounding box center [279, 87] width 76 height 21
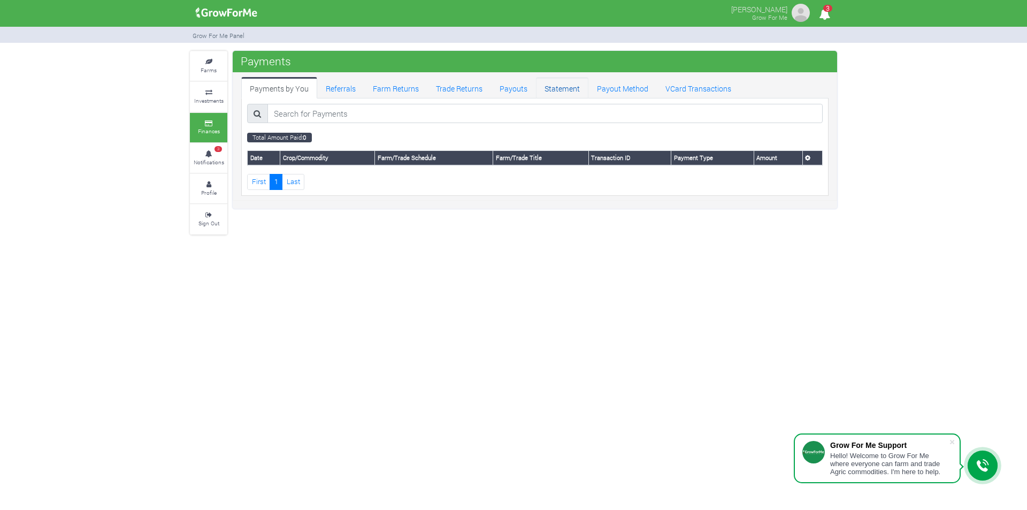
click at [558, 87] on link "Statement" at bounding box center [562, 87] width 52 height 21
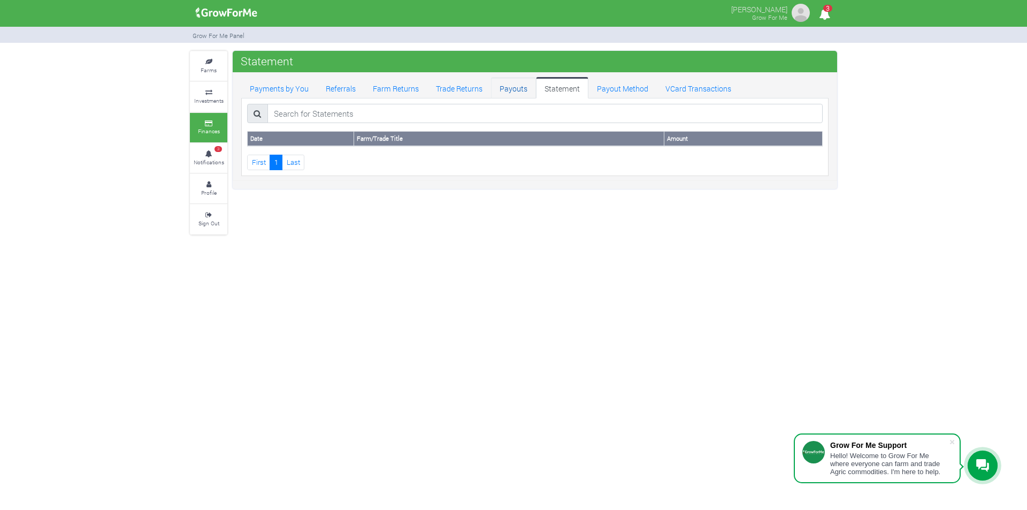
click at [505, 89] on link "Payouts" at bounding box center [513, 87] width 45 height 21
click at [295, 86] on link "Payments by You" at bounding box center [279, 87] width 76 height 21
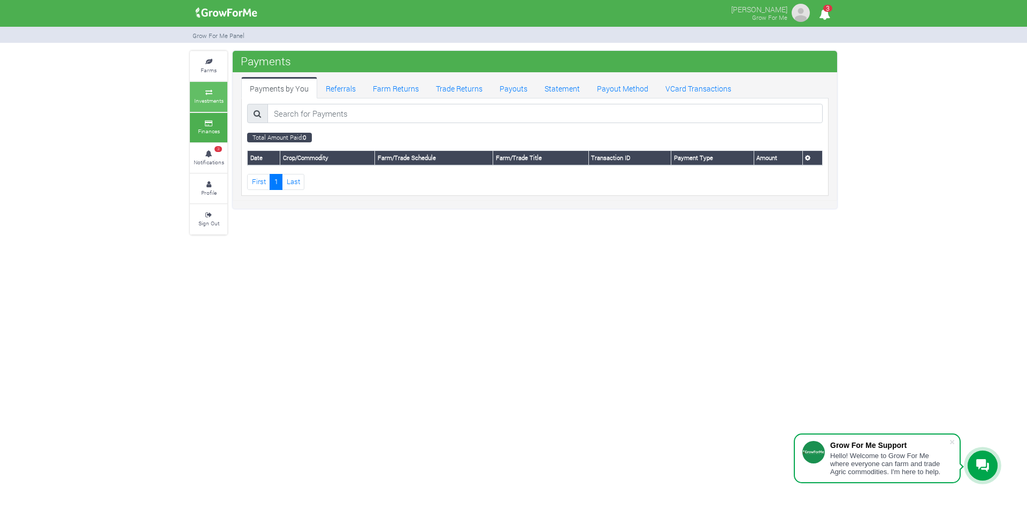
click at [205, 95] on icon at bounding box center [209, 92] width 32 height 5
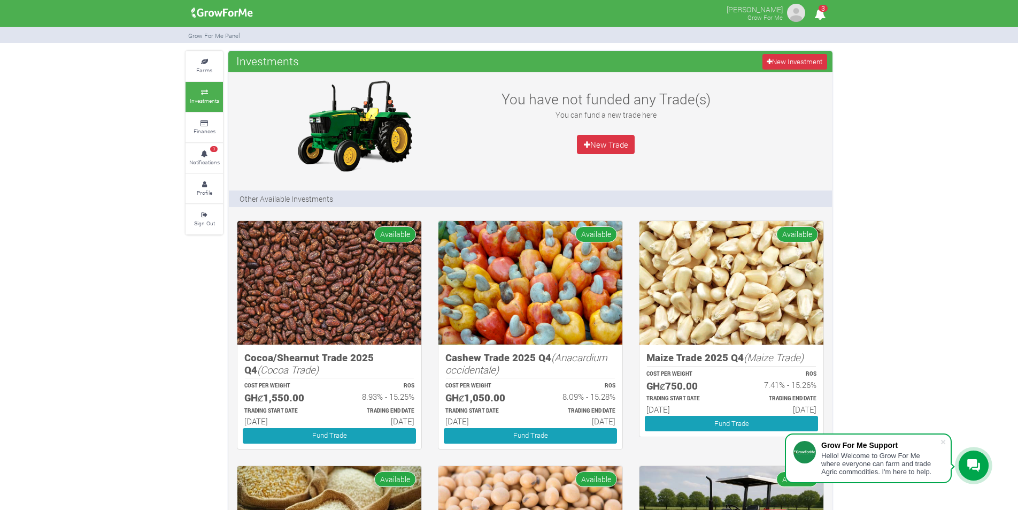
click at [793, 14] on img at bounding box center [796, 12] width 21 height 21
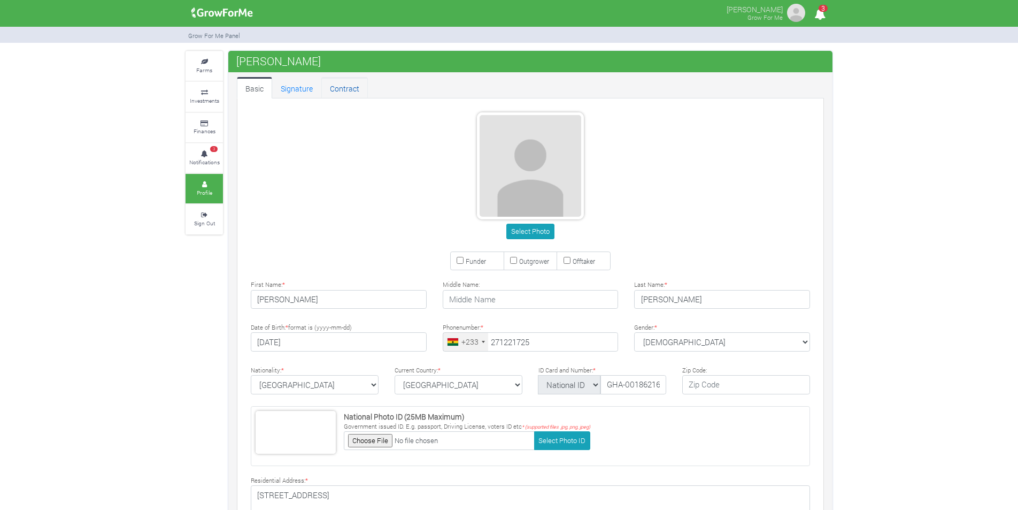
click at [357, 97] on link "Contract" at bounding box center [344, 87] width 47 height 21
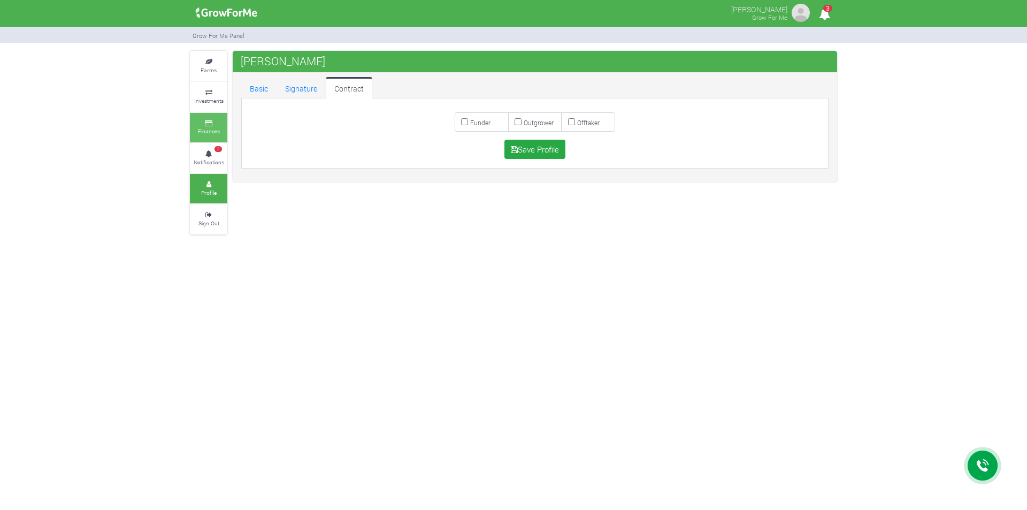
click at [206, 121] on icon at bounding box center [209, 123] width 32 height 5
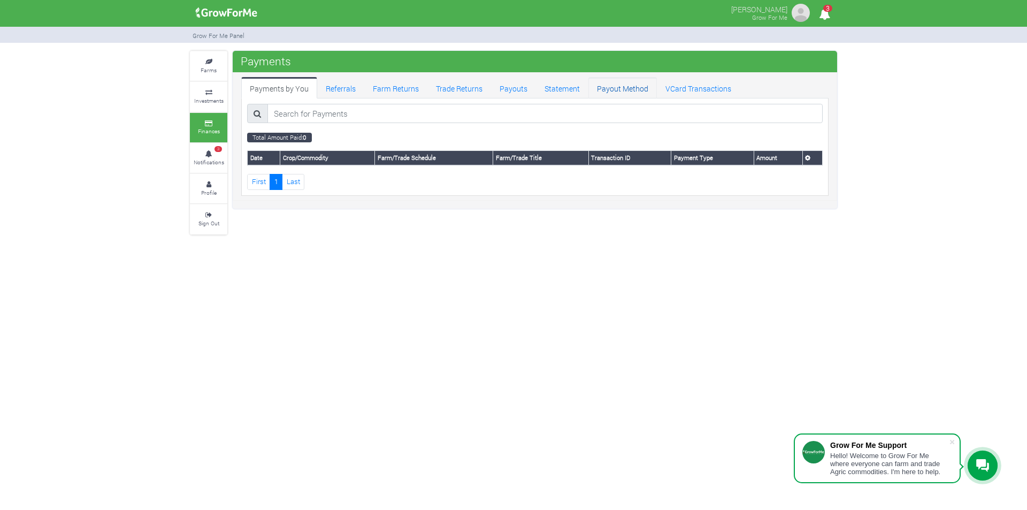
click at [605, 85] on link "Payout Method" at bounding box center [622, 87] width 68 height 21
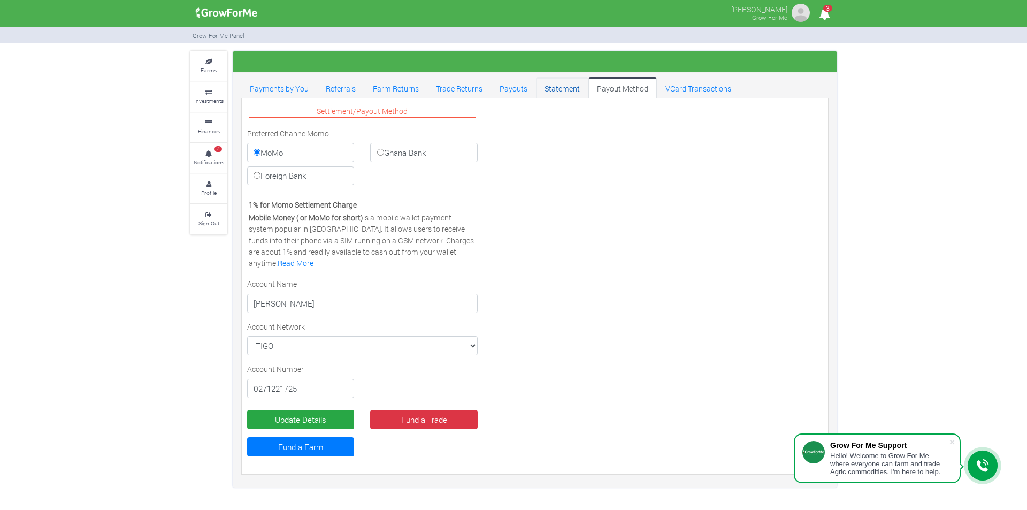
click at [561, 84] on link "Statement" at bounding box center [562, 87] width 52 height 21
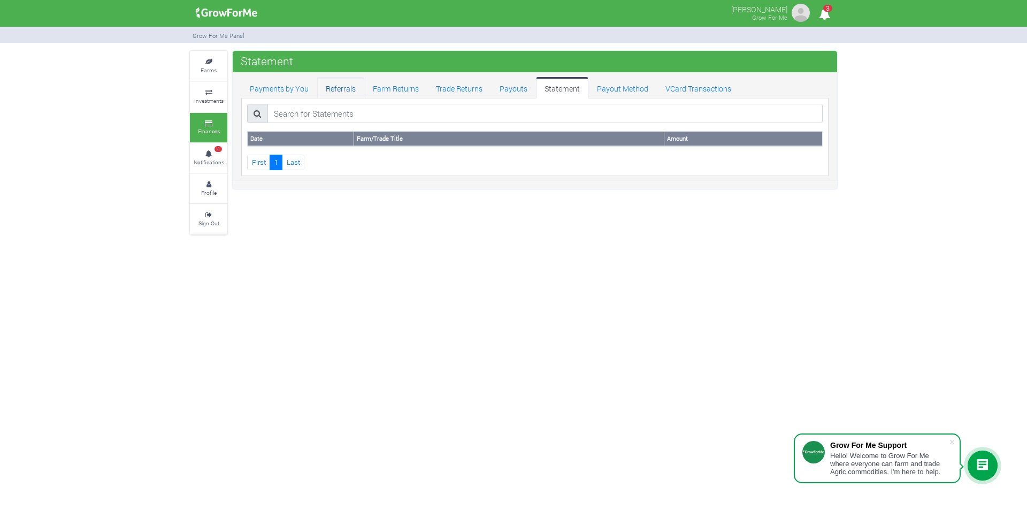
click at [329, 84] on link "Referrals" at bounding box center [340, 87] width 47 height 21
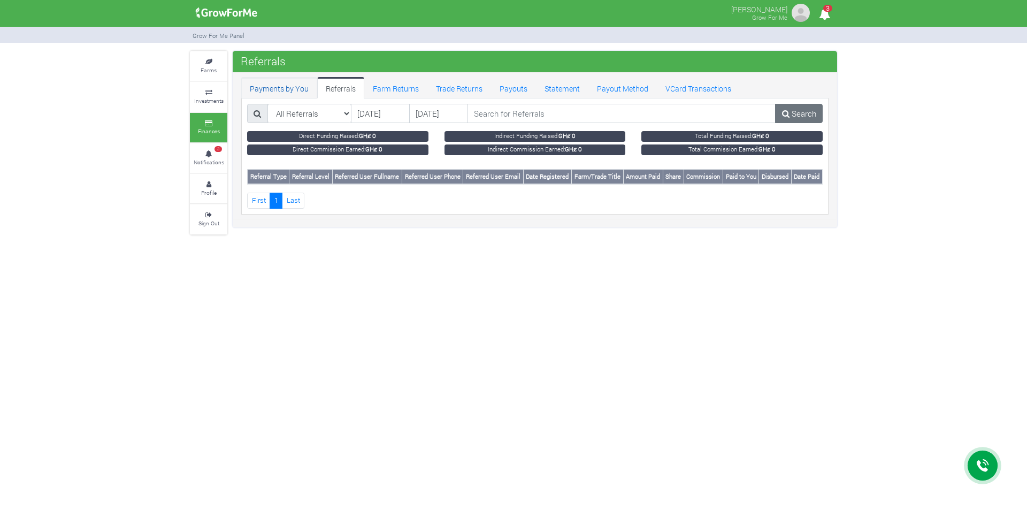
click at [270, 92] on link "Payments by You" at bounding box center [279, 87] width 76 height 21
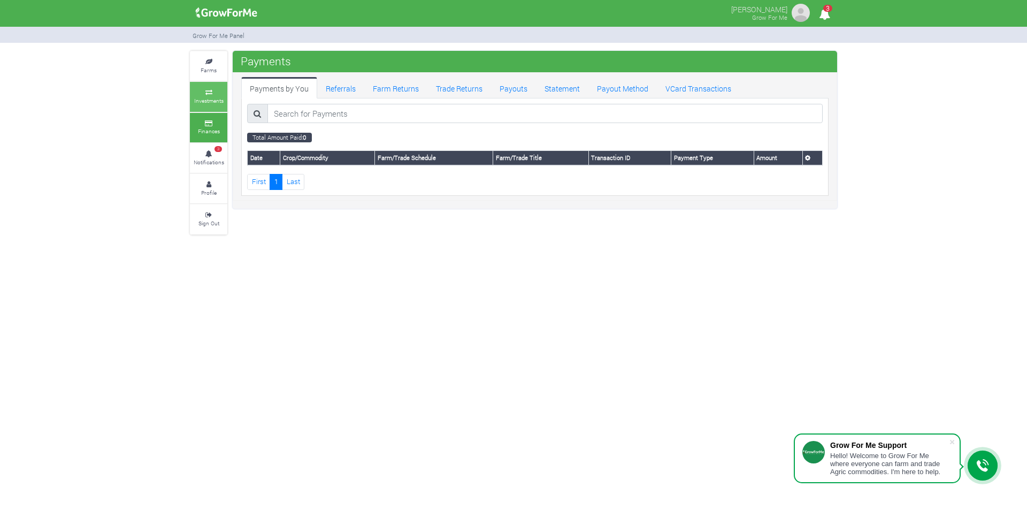
click at [197, 95] on link "Investments" at bounding box center [208, 96] width 37 height 29
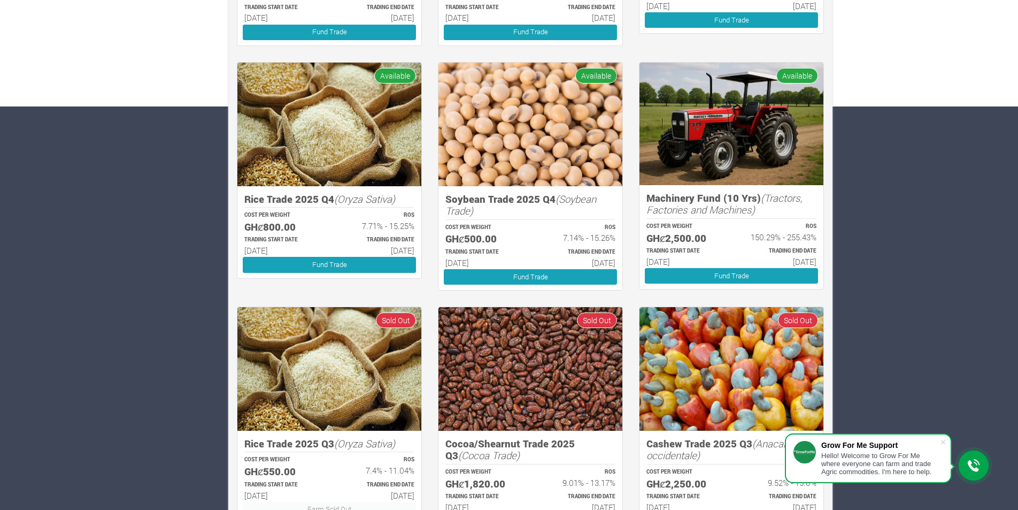
scroll to position [479, 0]
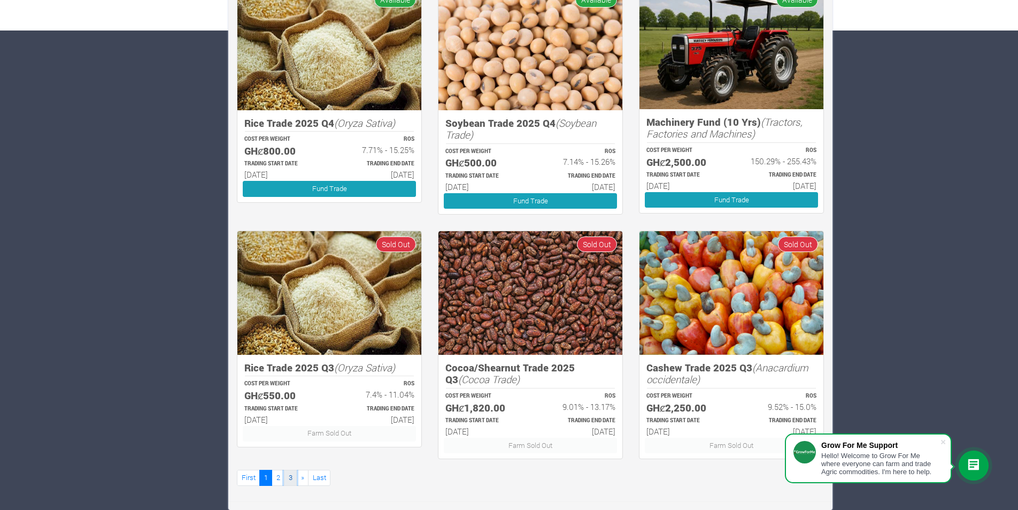
click at [287, 473] on link "3" at bounding box center [290, 478] width 13 height 16
click at [311, 480] on link "Last" at bounding box center [319, 478] width 22 height 16
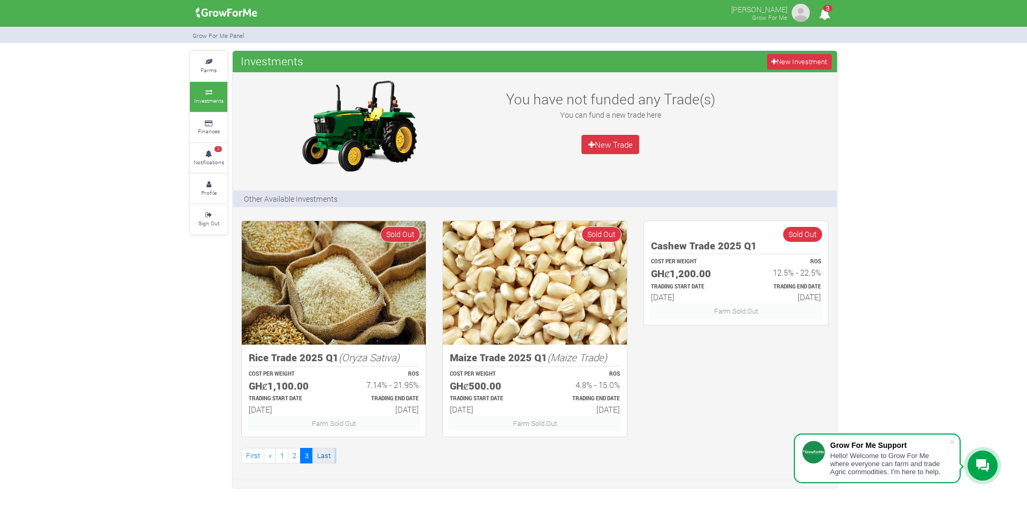
click at [324, 458] on link "Last" at bounding box center [323, 456] width 22 height 16
click at [277, 458] on link "1" at bounding box center [281, 456] width 13 height 16
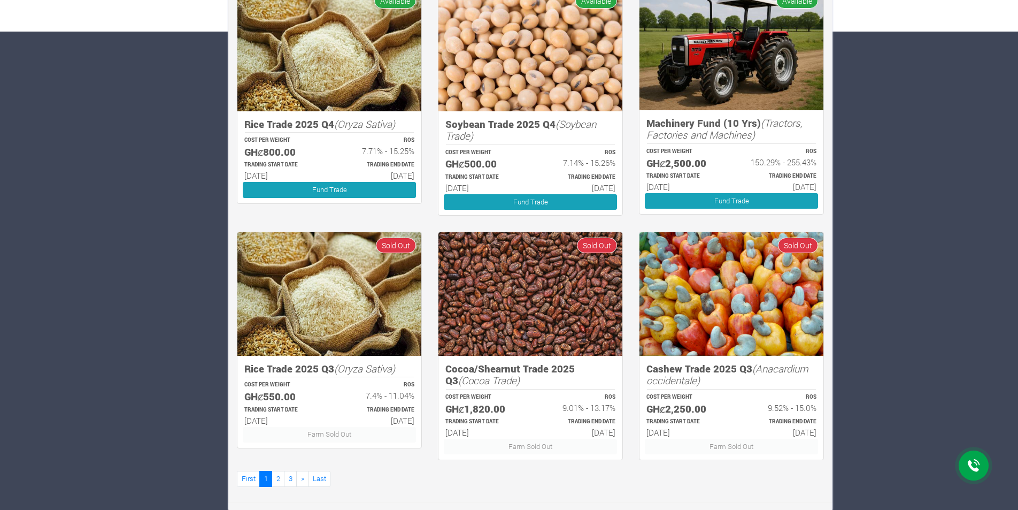
scroll to position [479, 0]
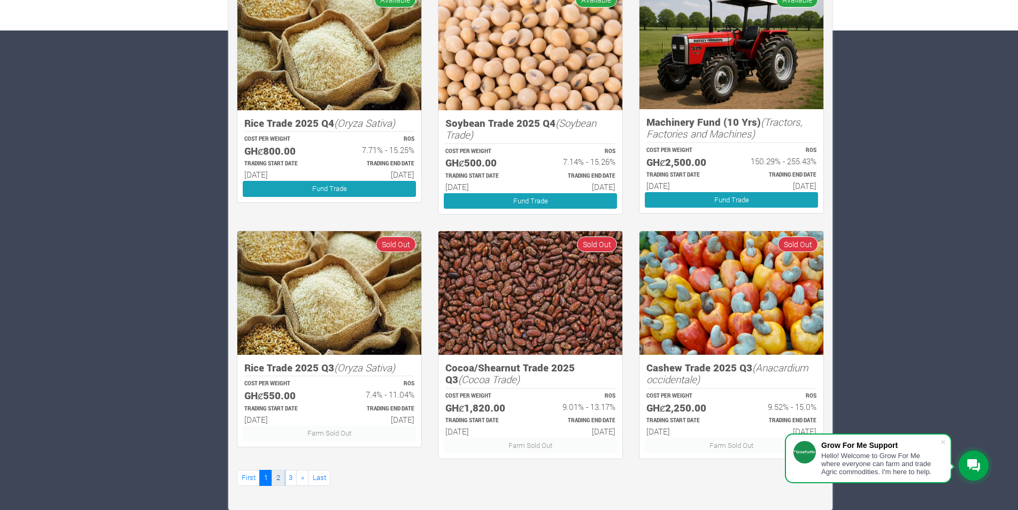
click at [276, 481] on link "2" at bounding box center [278, 478] width 13 height 16
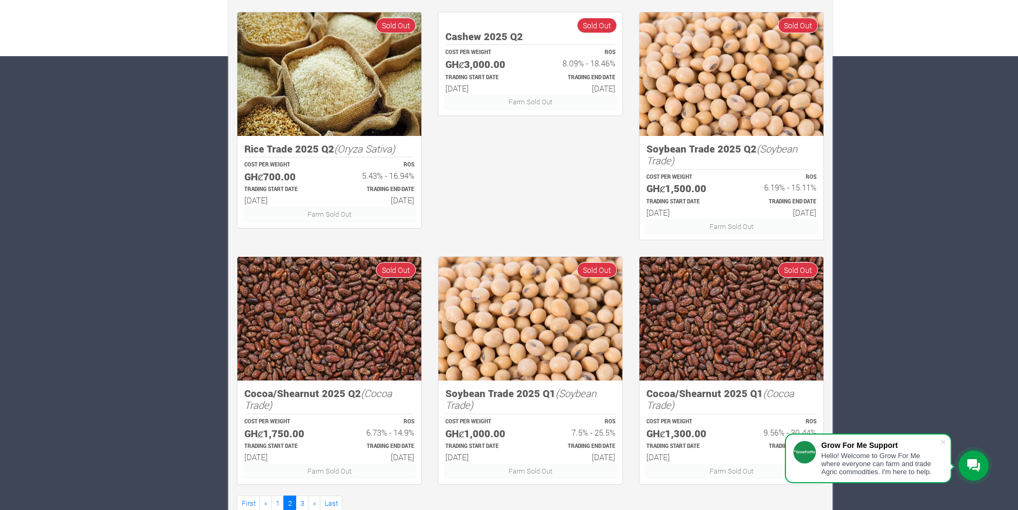
scroll to position [479, 0]
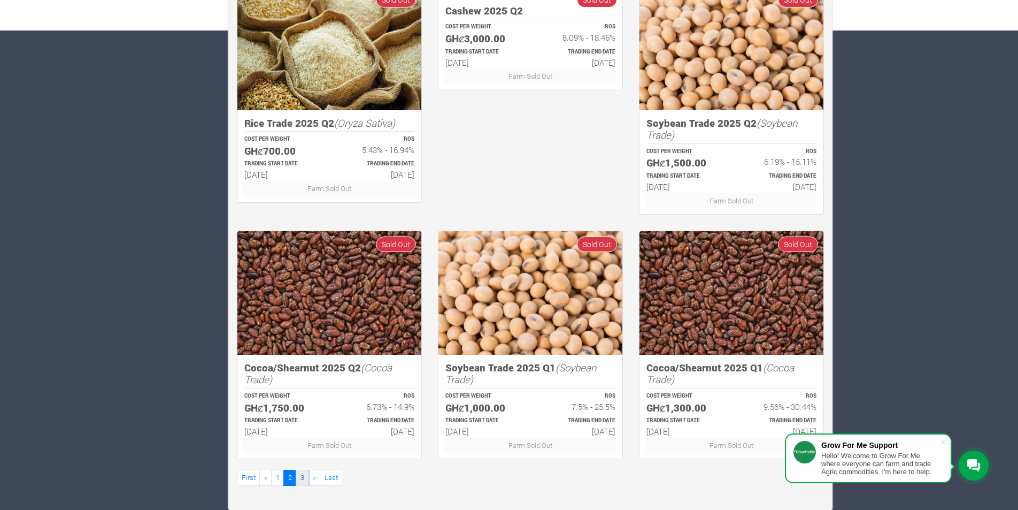
click at [298, 474] on link "3" at bounding box center [302, 478] width 13 height 16
